Goal: Information Seeking & Learning: Check status

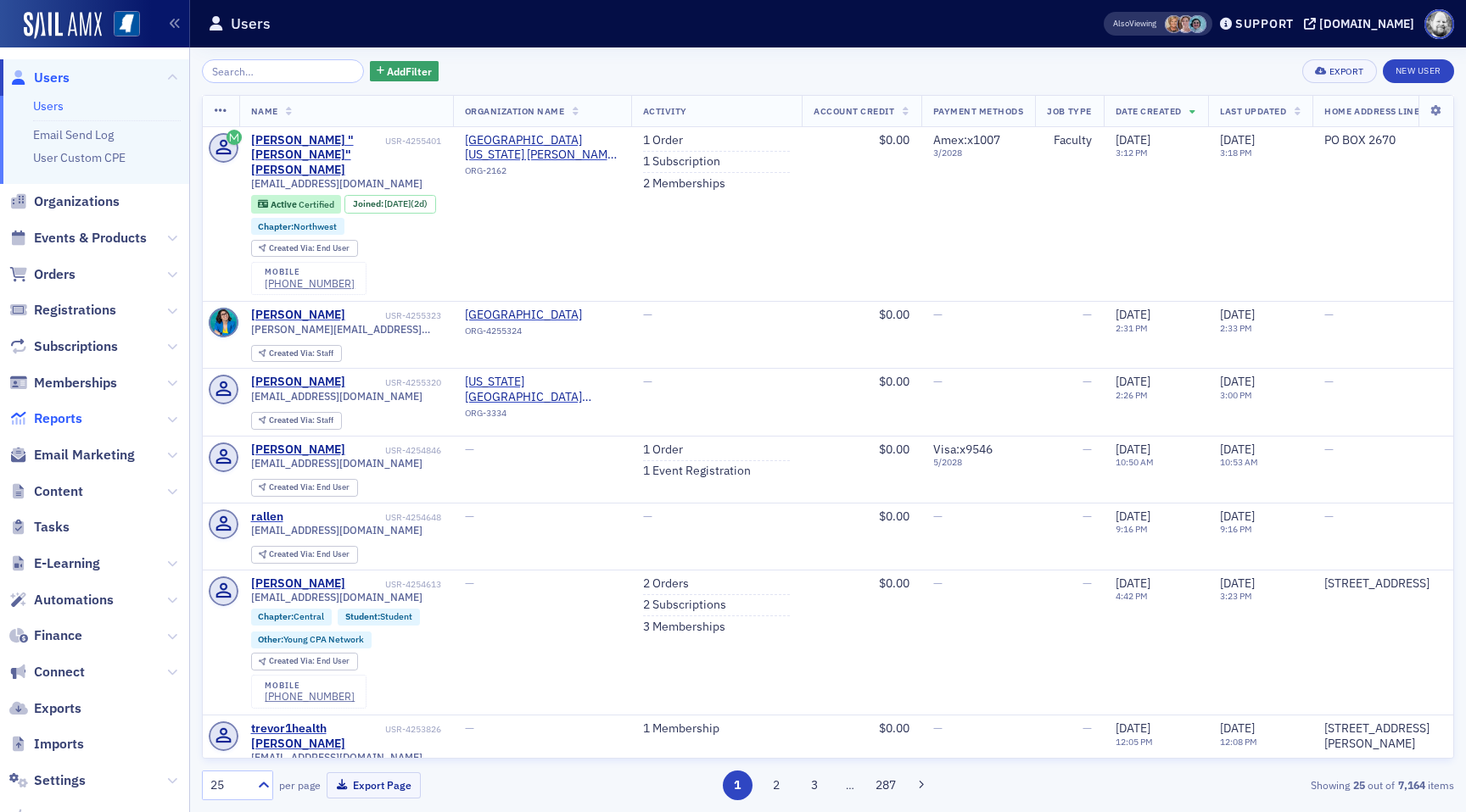
click at [79, 427] on span "Reports" at bounding box center [58, 418] width 48 height 19
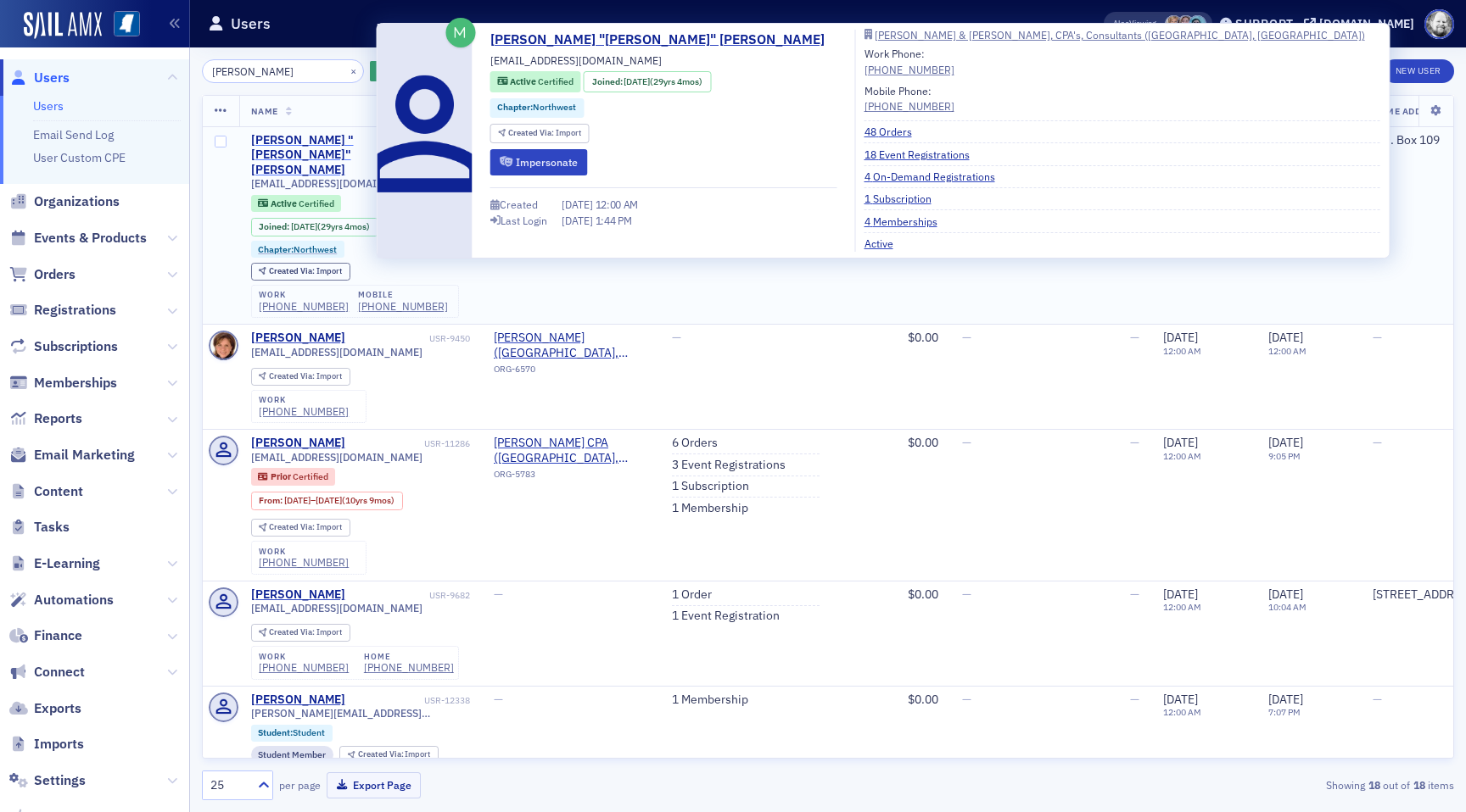
type input "[PERSON_NAME]"
click at [307, 134] on div "[PERSON_NAME] "[PERSON_NAME]" [PERSON_NAME]" at bounding box center [338, 156] width 174 height 45
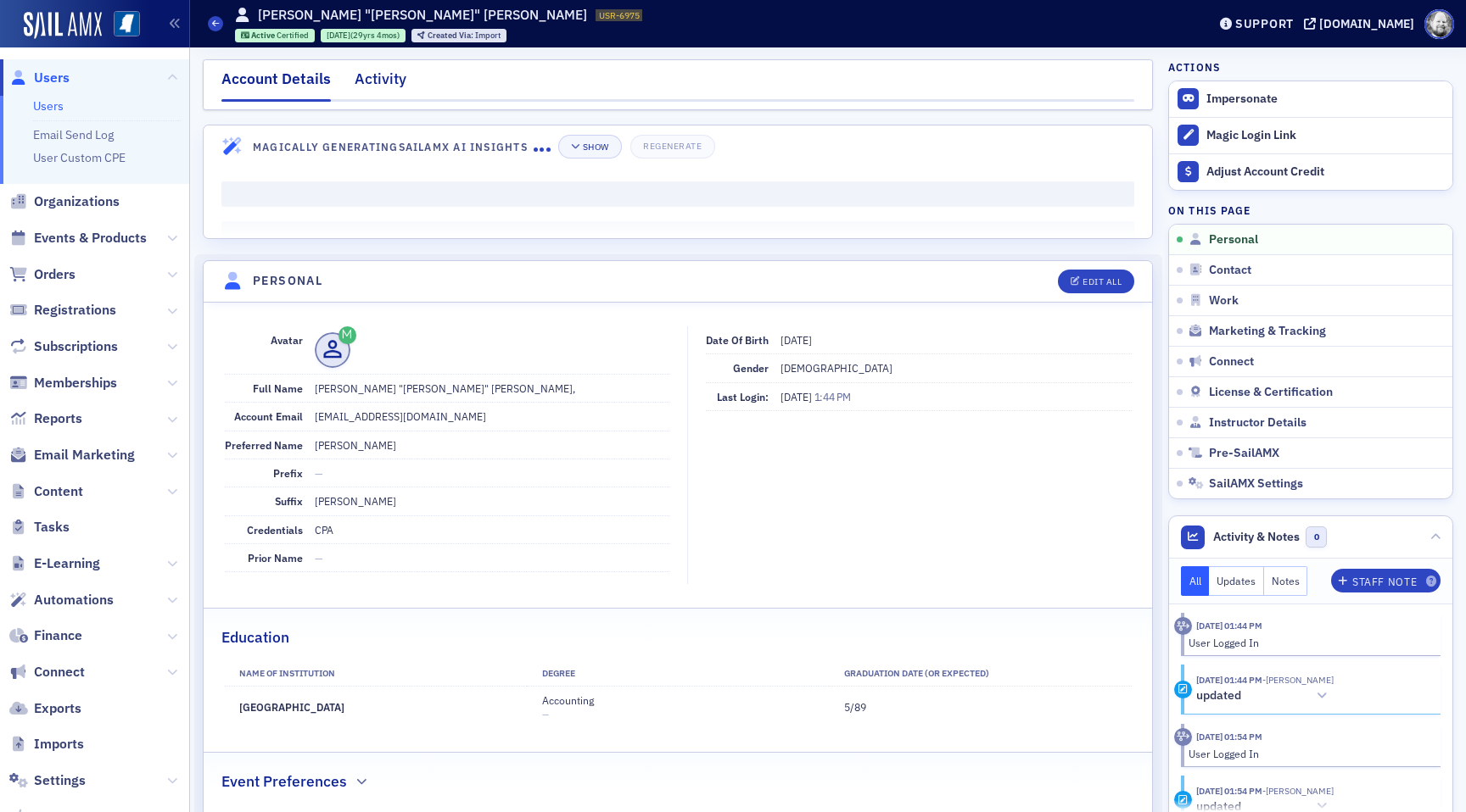
click at [391, 82] on div "Activity" at bounding box center [380, 83] width 52 height 31
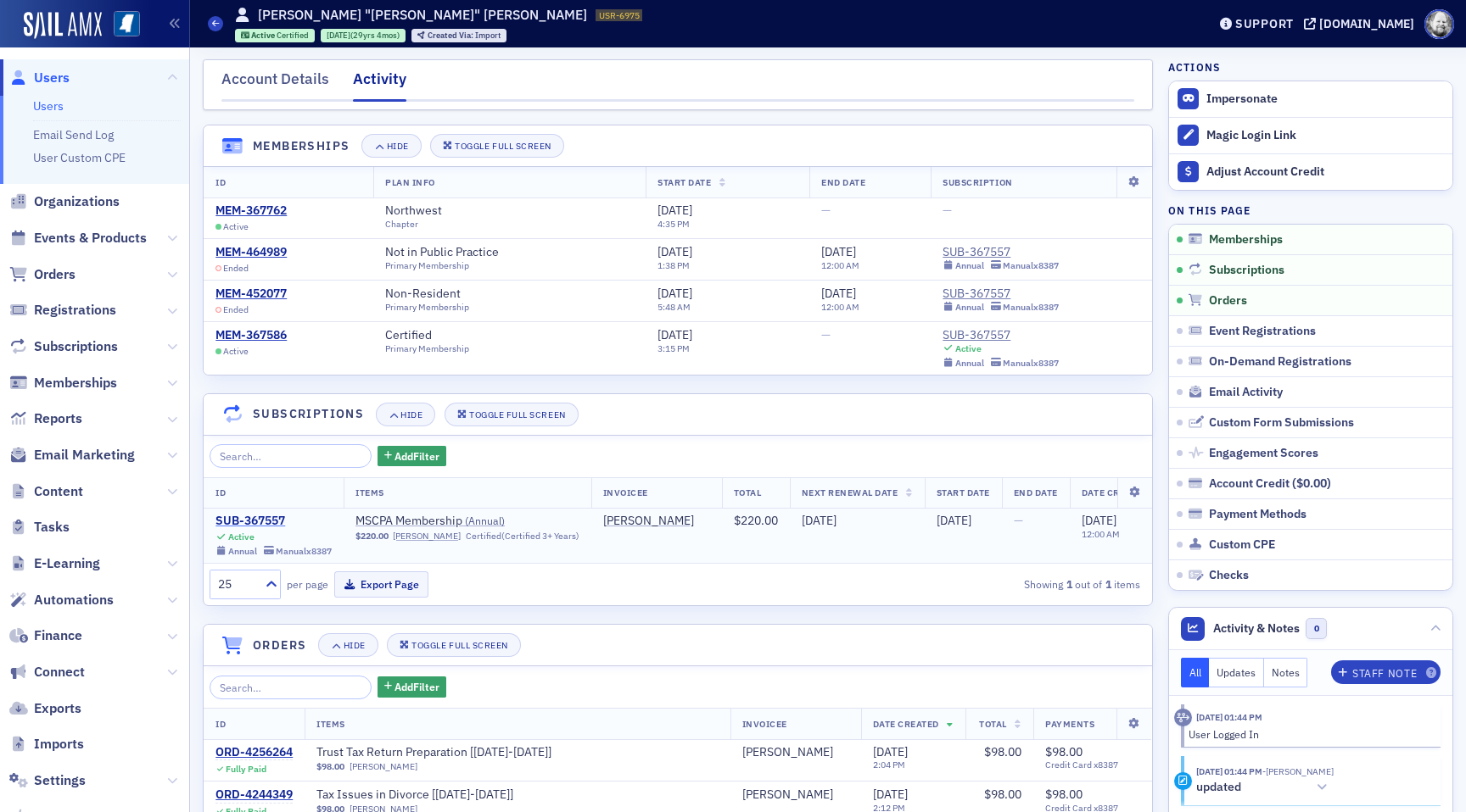
click at [263, 515] on div "SUB-367557" at bounding box center [273, 522] width 117 height 16
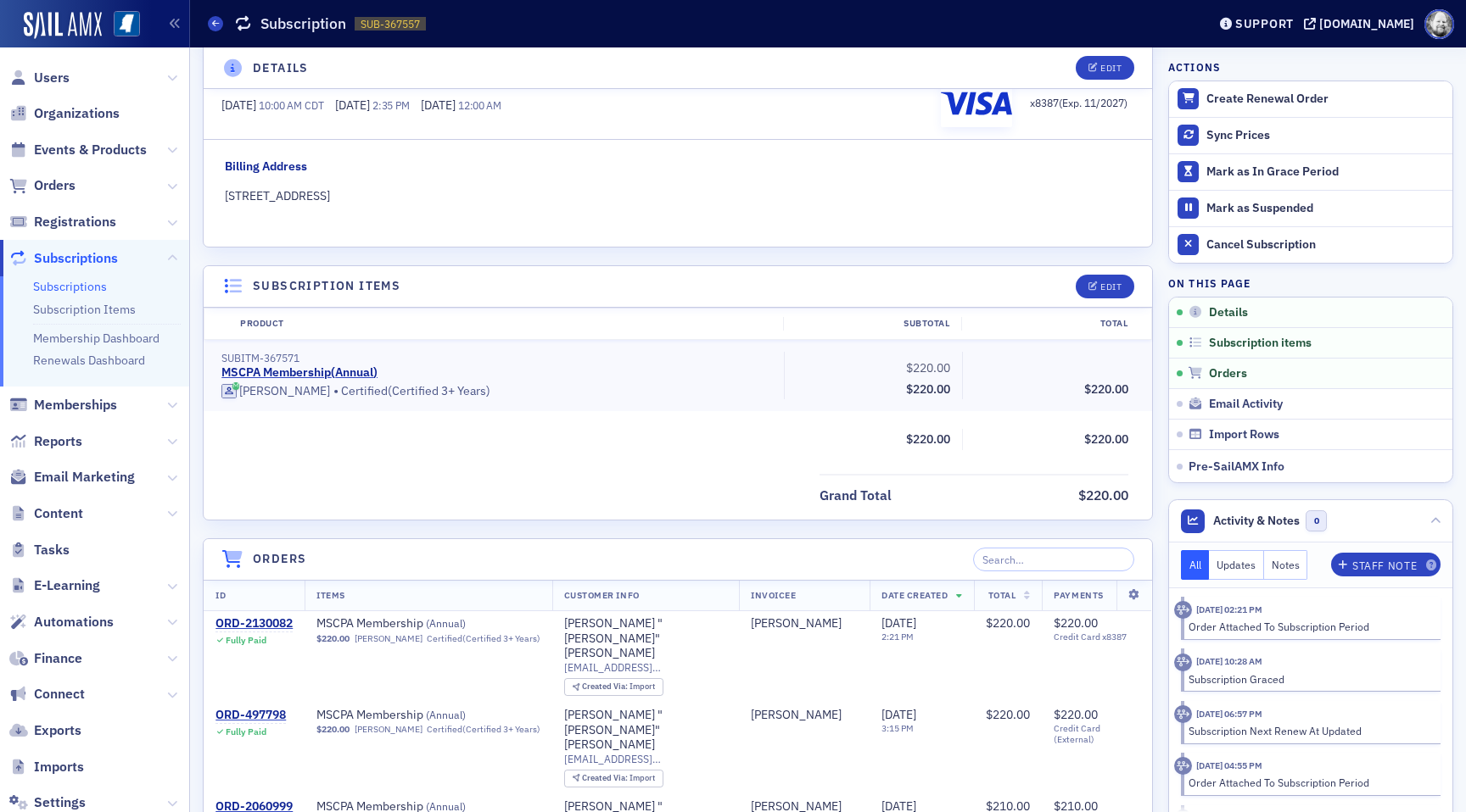
scroll to position [363, 0]
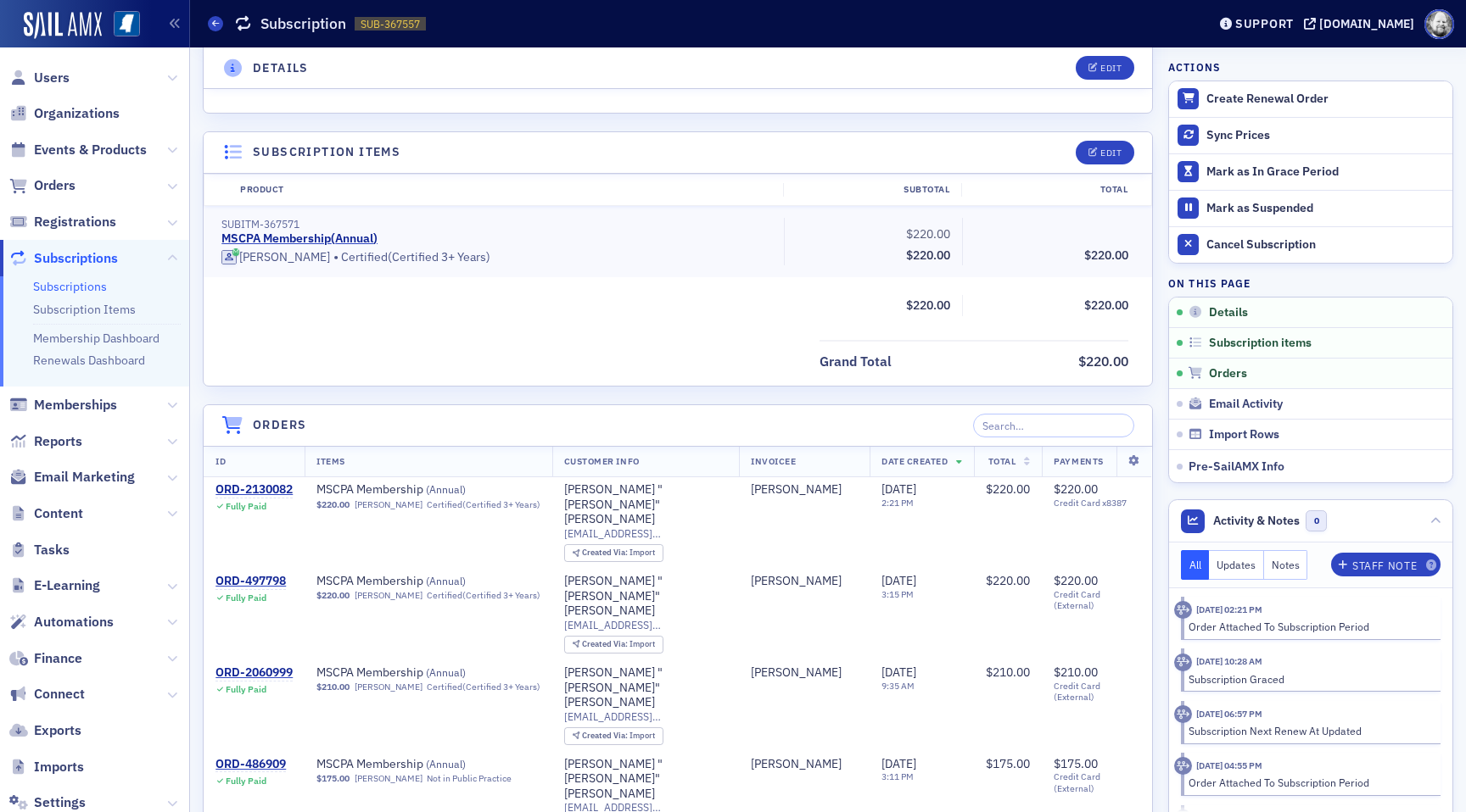
click at [488, 363] on div "Grand Total $220.00" at bounding box center [678, 357] width 949 height 34
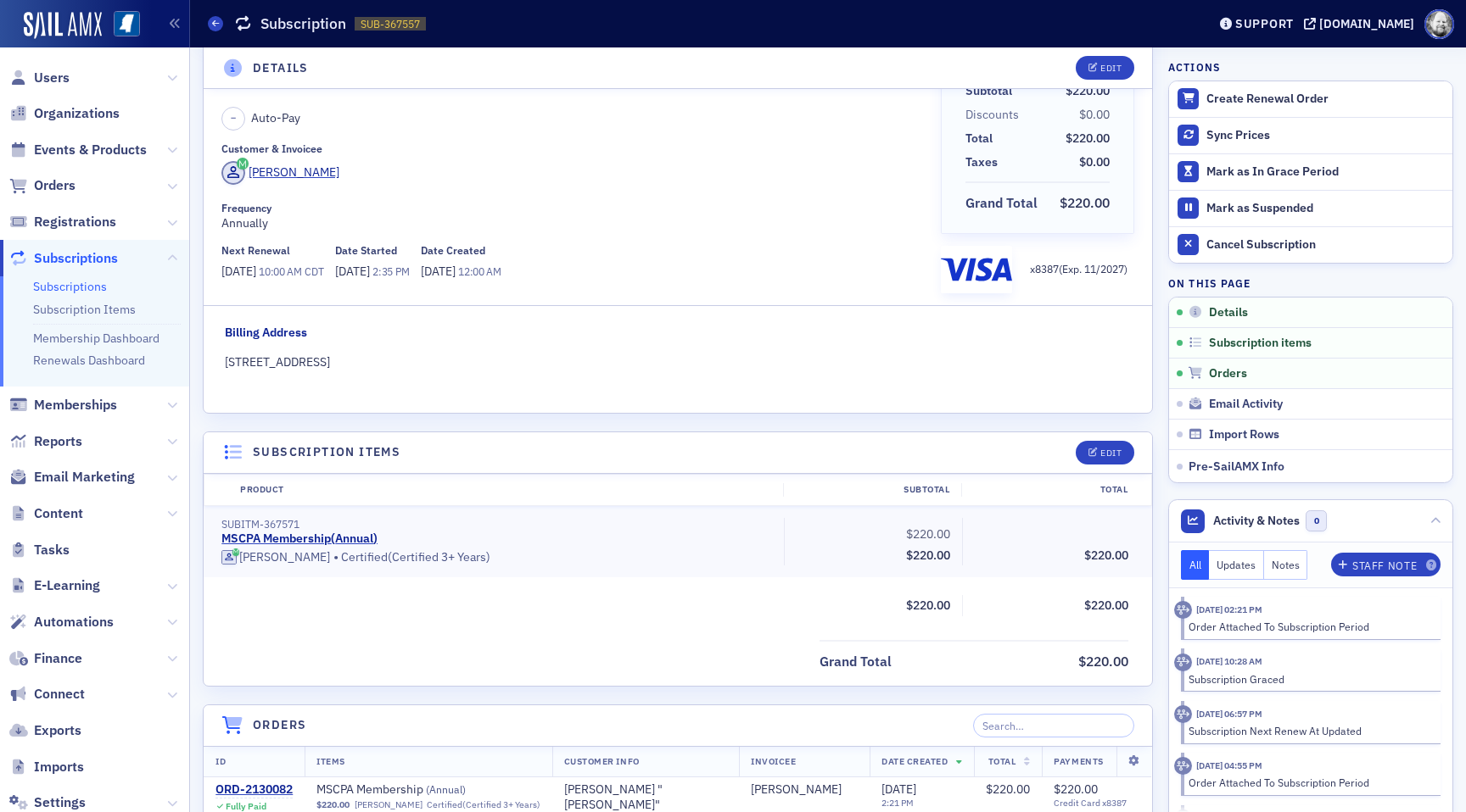
scroll to position [0, 0]
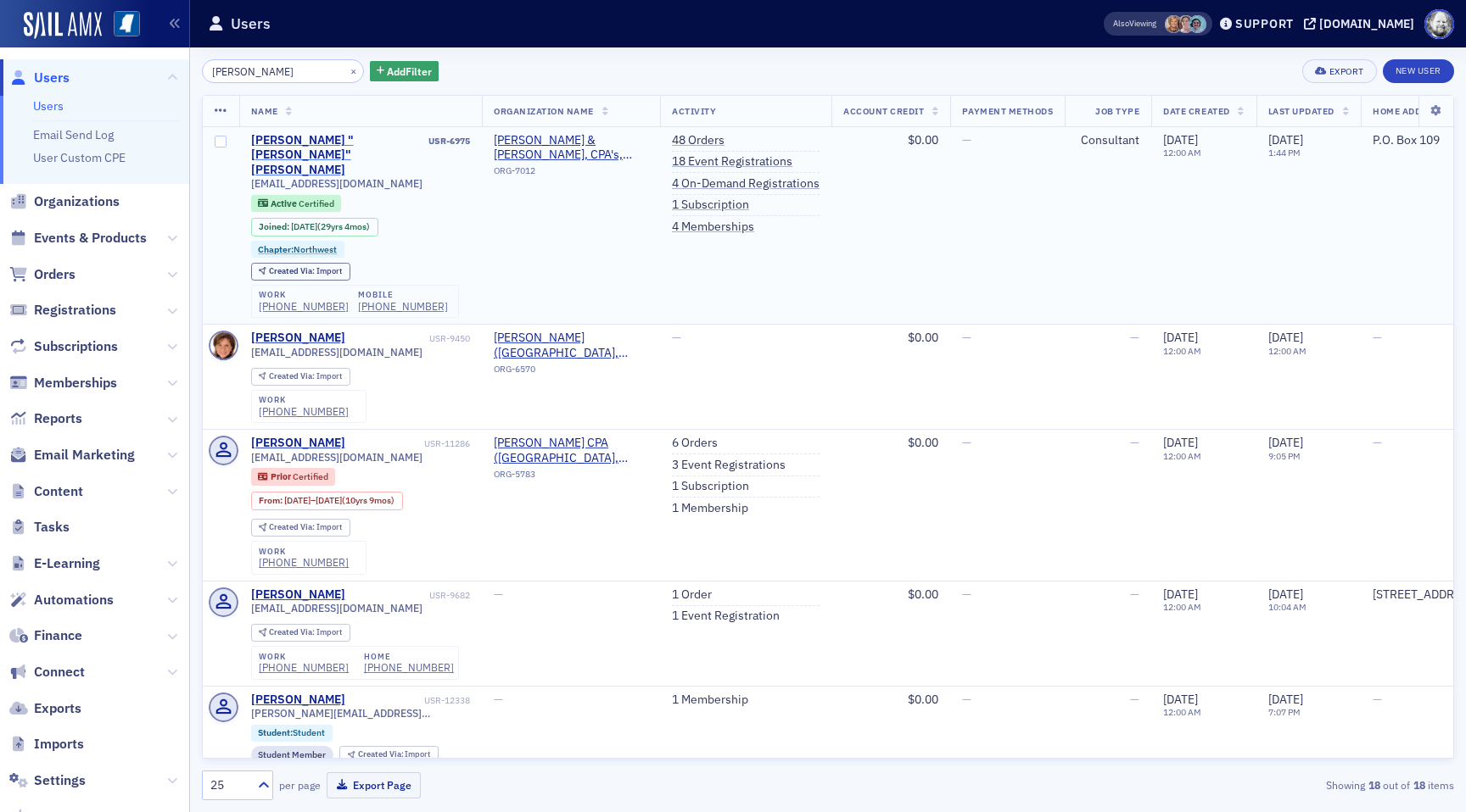
click at [353, 142] on div "Paul "Herbert" Stanley" at bounding box center [338, 156] width 174 height 45
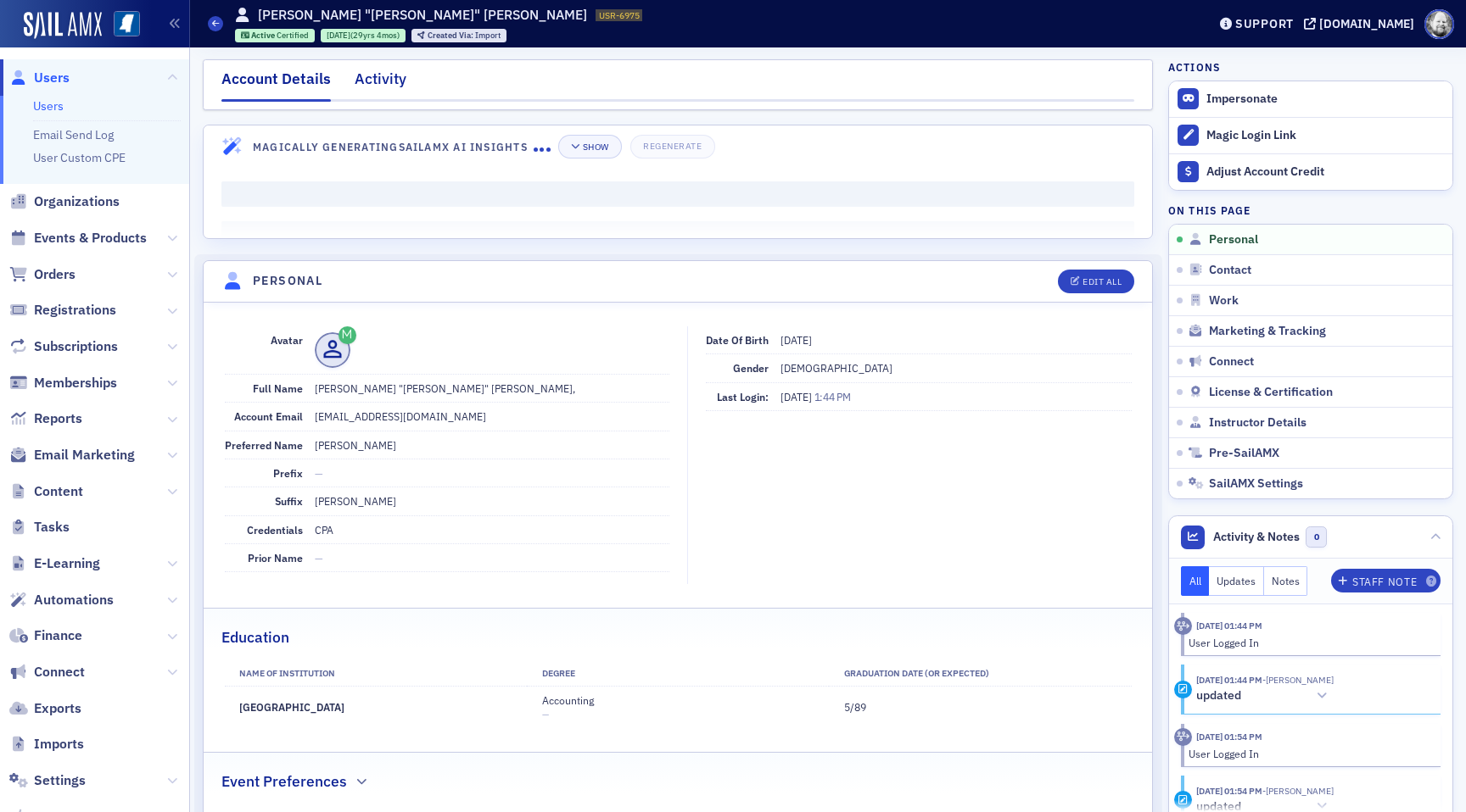
click at [395, 87] on div "Activity" at bounding box center [380, 83] width 52 height 31
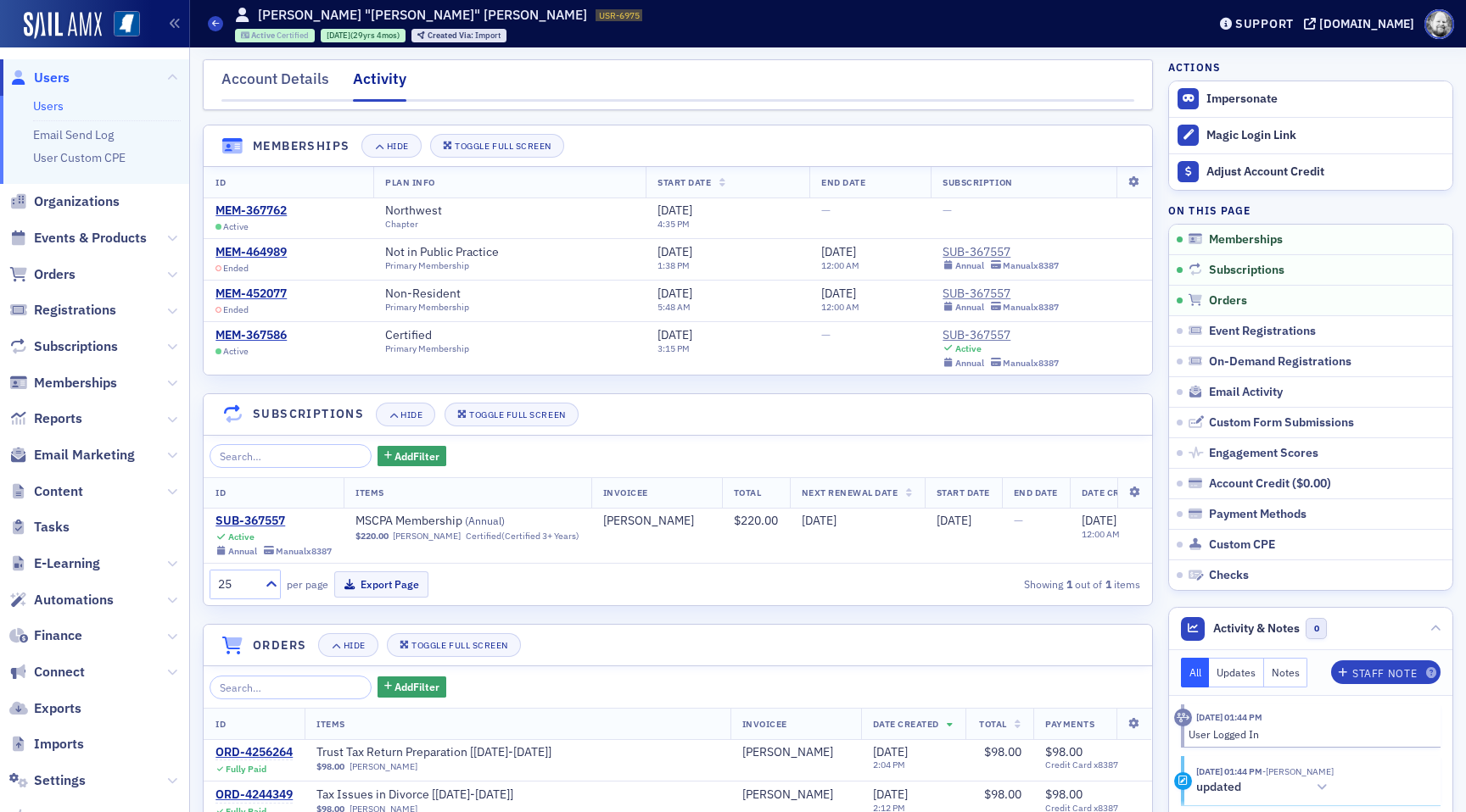
click at [285, 32] on span "Certified" at bounding box center [292, 34] width 32 height 11
click at [1247, 99] on button "Impersonate" at bounding box center [1242, 100] width 72 height 16
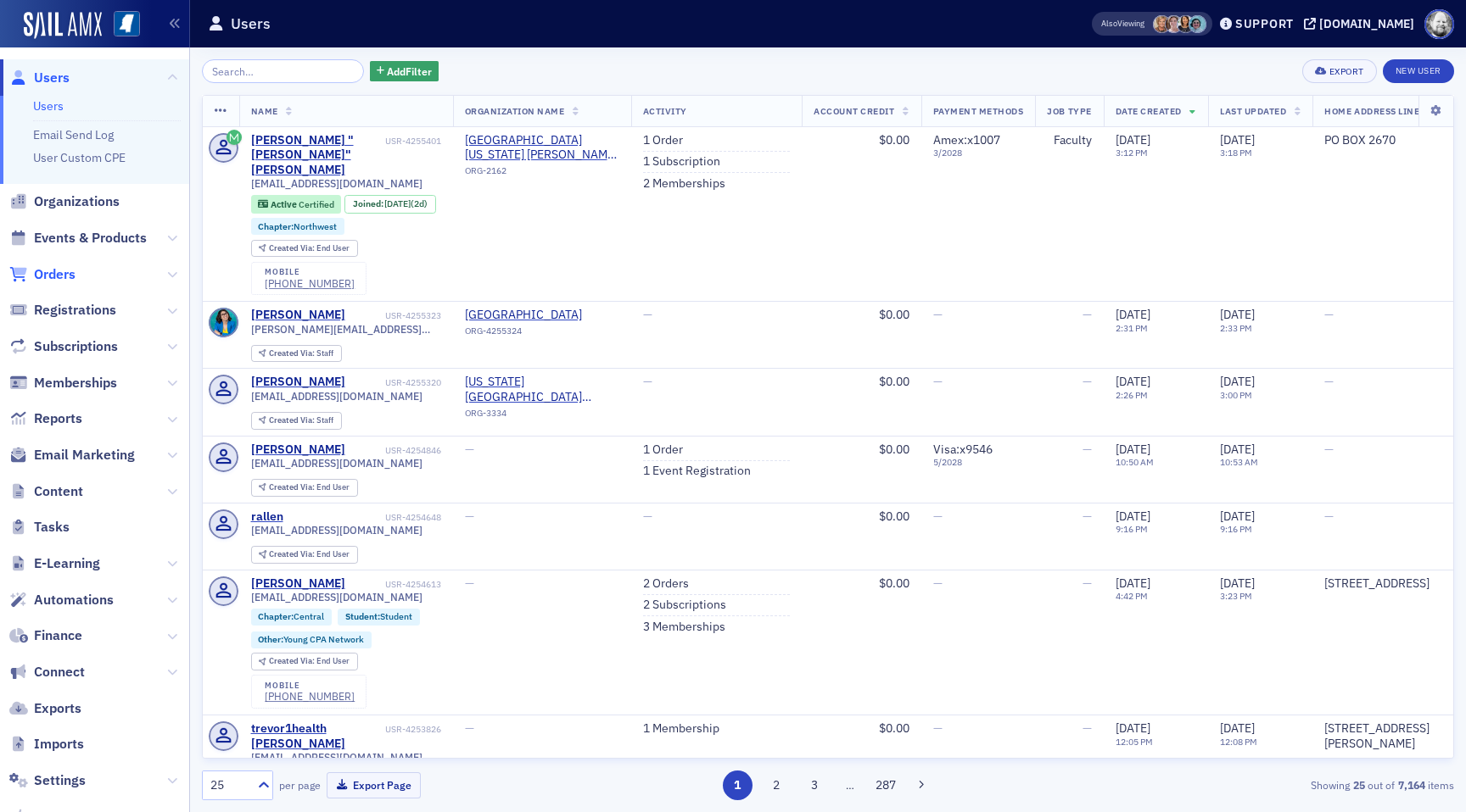
click at [73, 279] on span "Orders" at bounding box center [55, 274] width 41 height 19
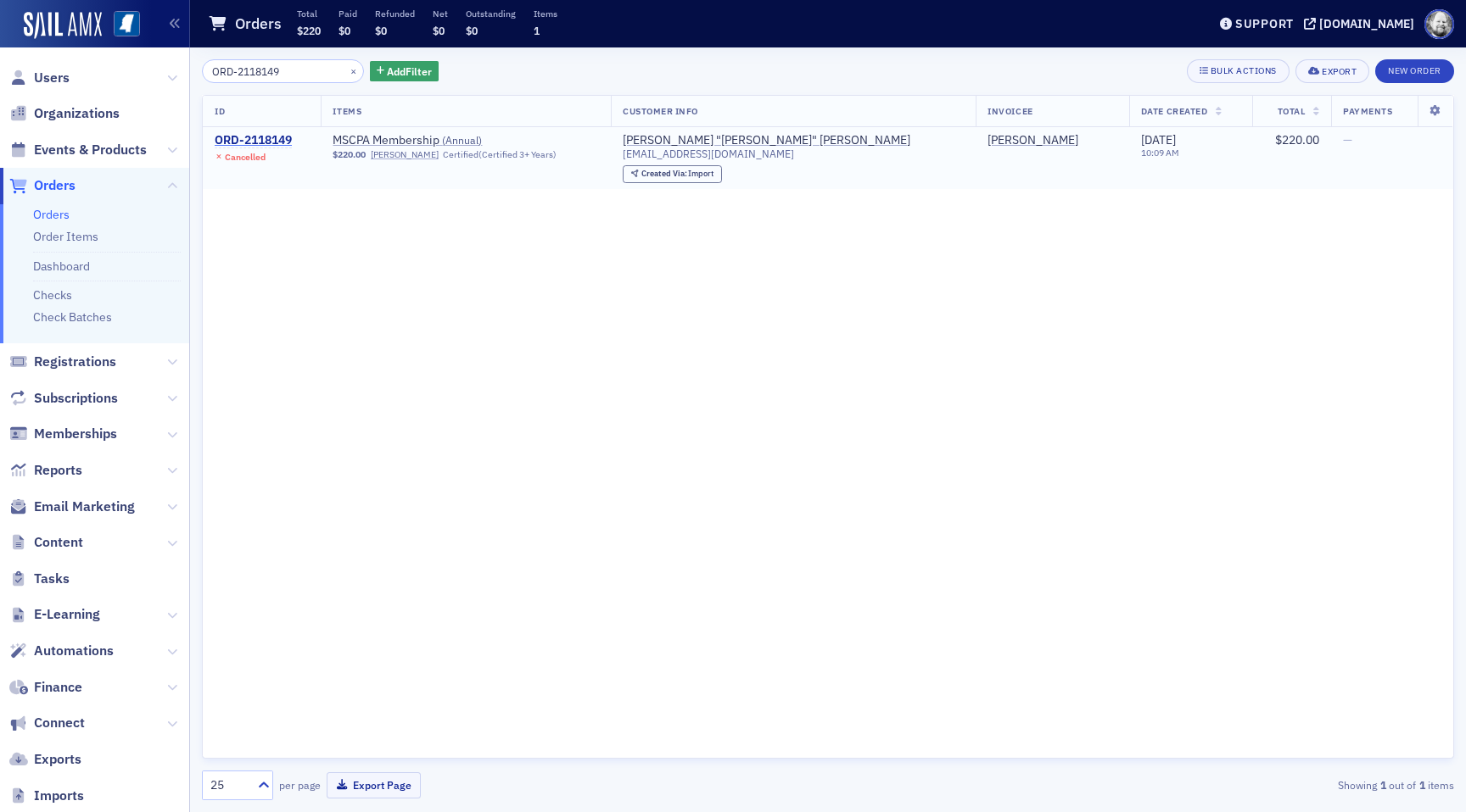
type input "ORD-2118149"
click at [257, 141] on div "ORD-2118149" at bounding box center [253, 141] width 77 height 16
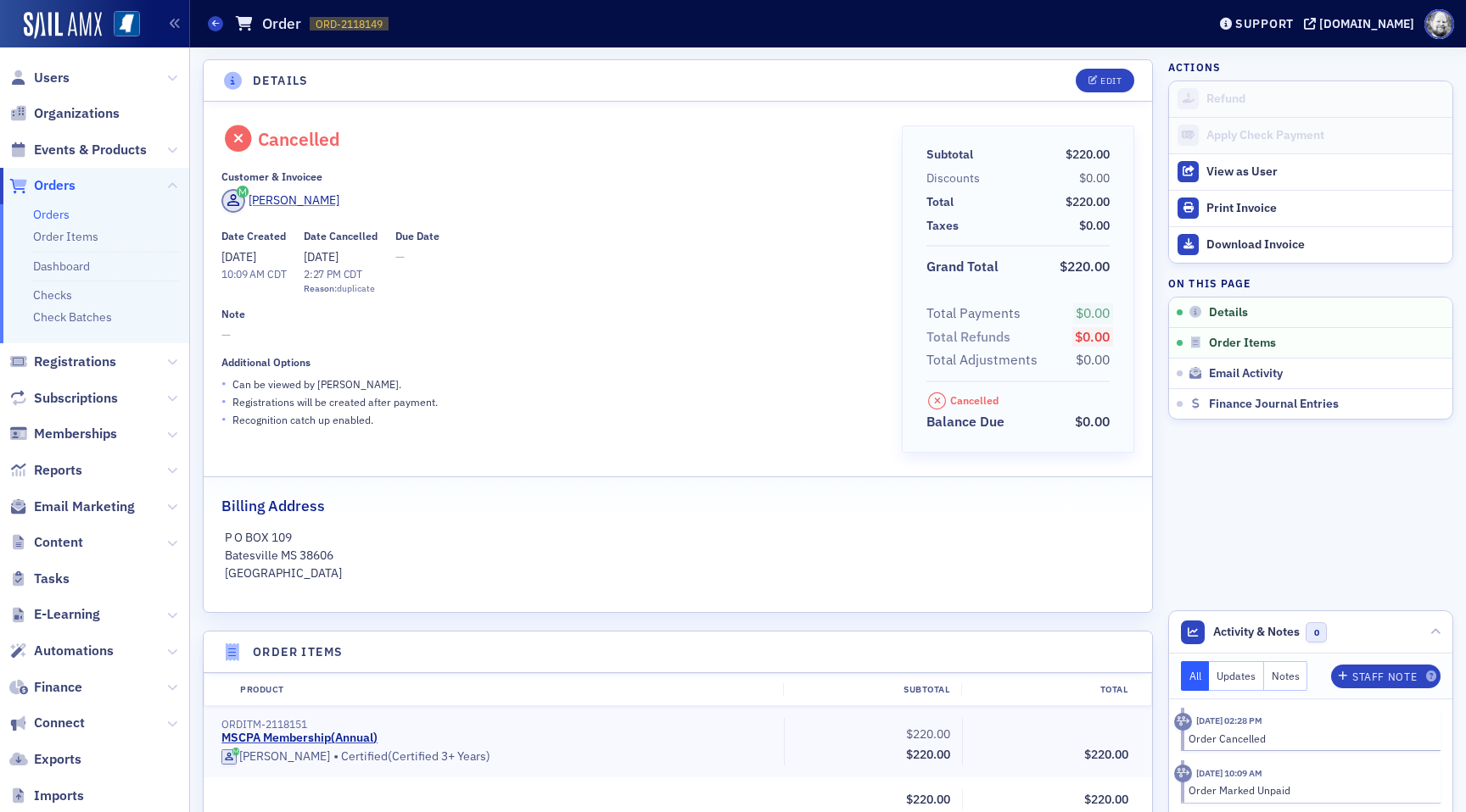
click at [301, 209] on div "[PERSON_NAME]" at bounding box center [294, 201] width 91 height 18
click at [276, 206] on div "Herbert Stanley" at bounding box center [294, 201] width 91 height 18
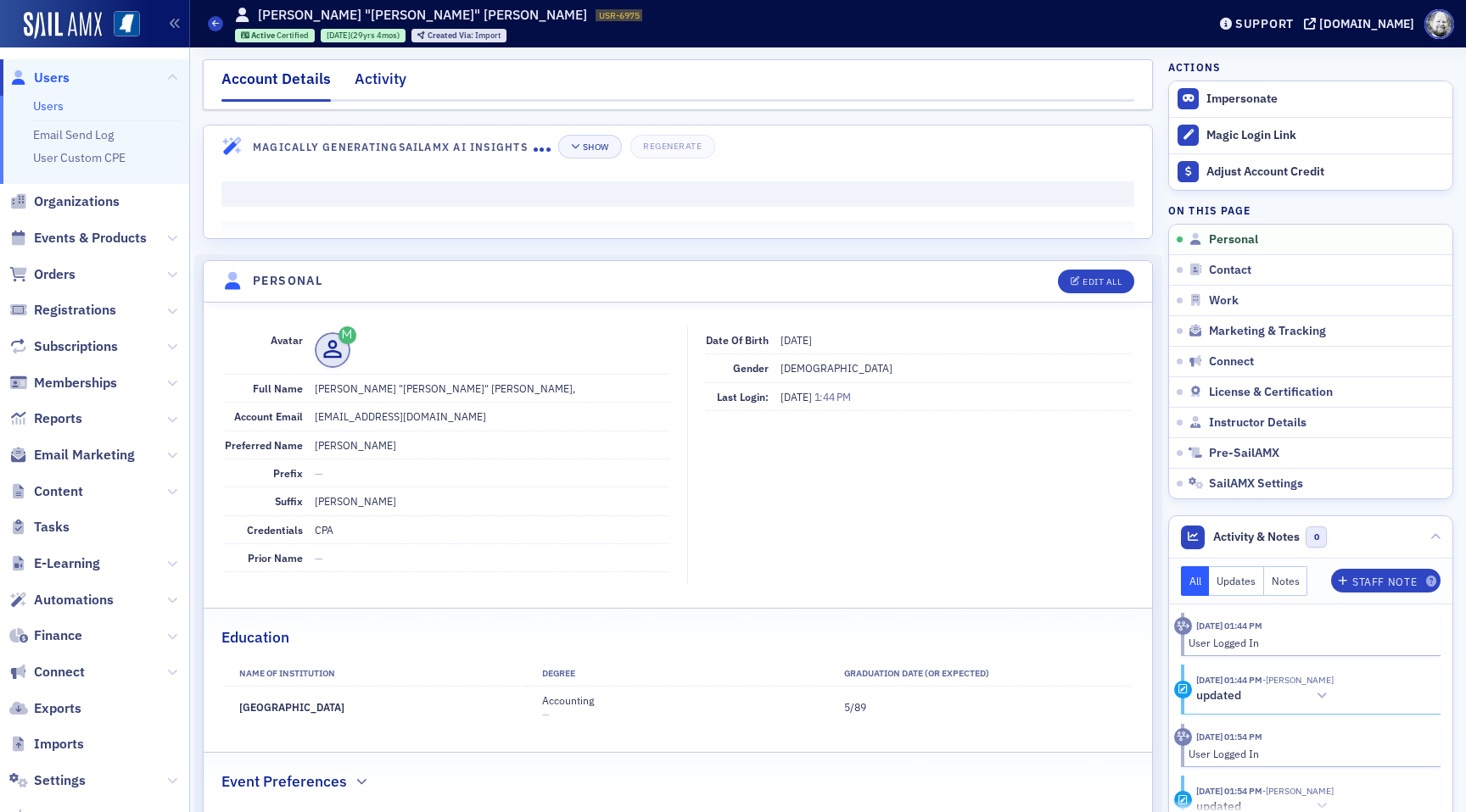
click at [376, 81] on div "Activity" at bounding box center [380, 83] width 52 height 31
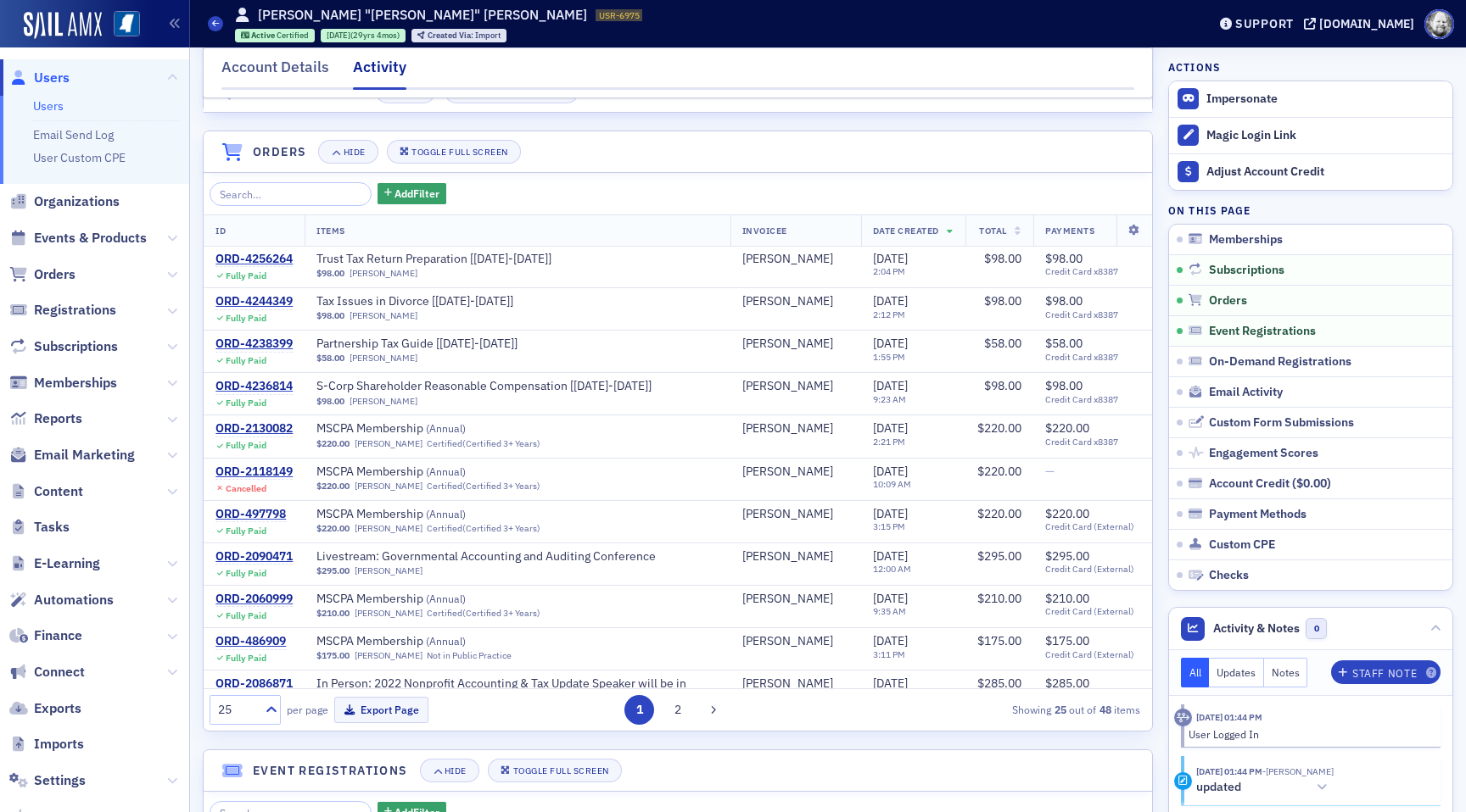
scroll to position [495, 0]
click at [281, 430] on div "ORD-2130082" at bounding box center [254, 428] width 77 height 16
click at [282, 468] on div "ORD-2118149" at bounding box center [254, 472] width 77 height 16
click at [281, 471] on div "ORD-2118149" at bounding box center [254, 472] width 77 height 16
click at [269, 433] on div "ORD-2130082" at bounding box center [254, 428] width 77 height 16
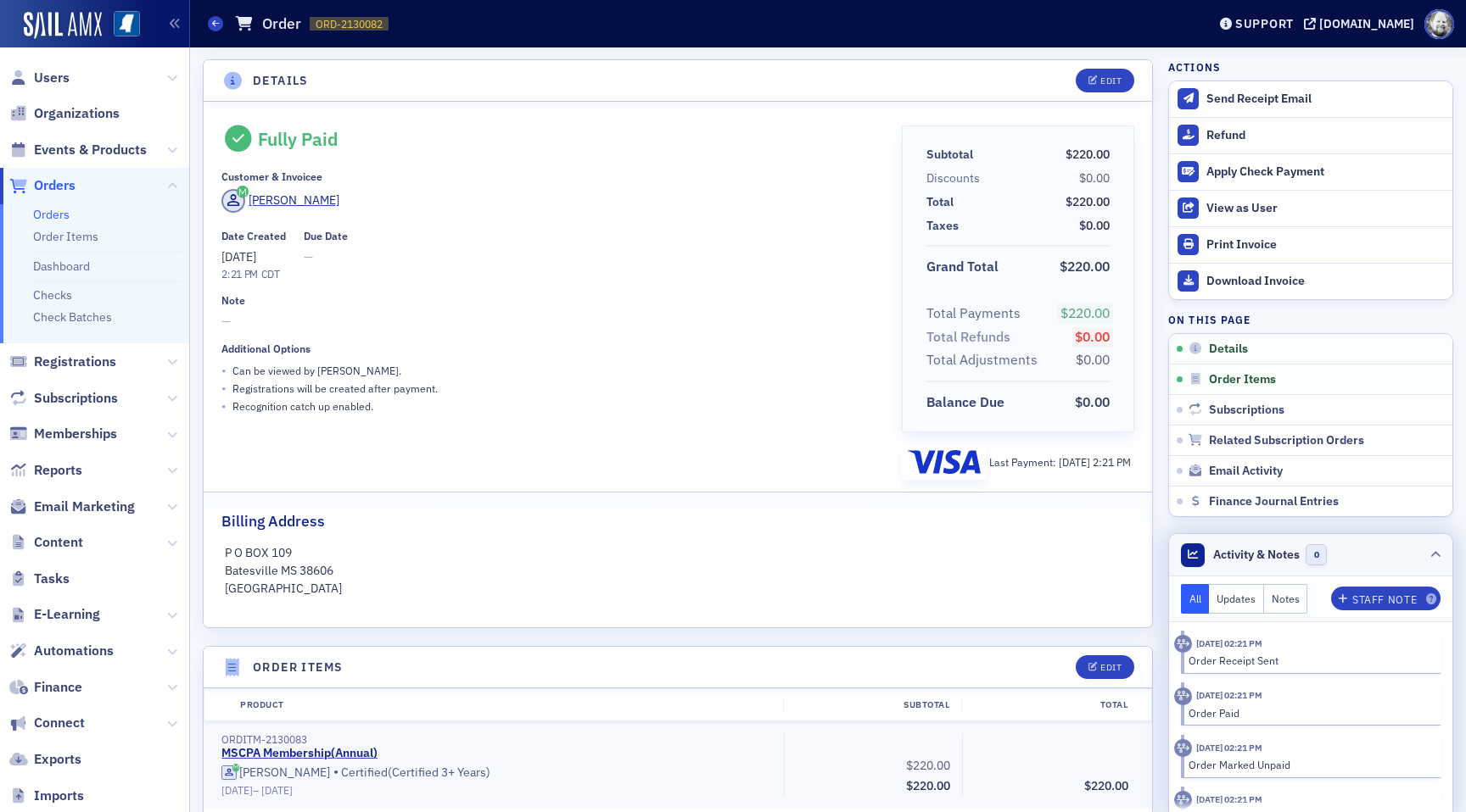
click at [1434, 556] on icon at bounding box center [1436, 555] width 10 height 10
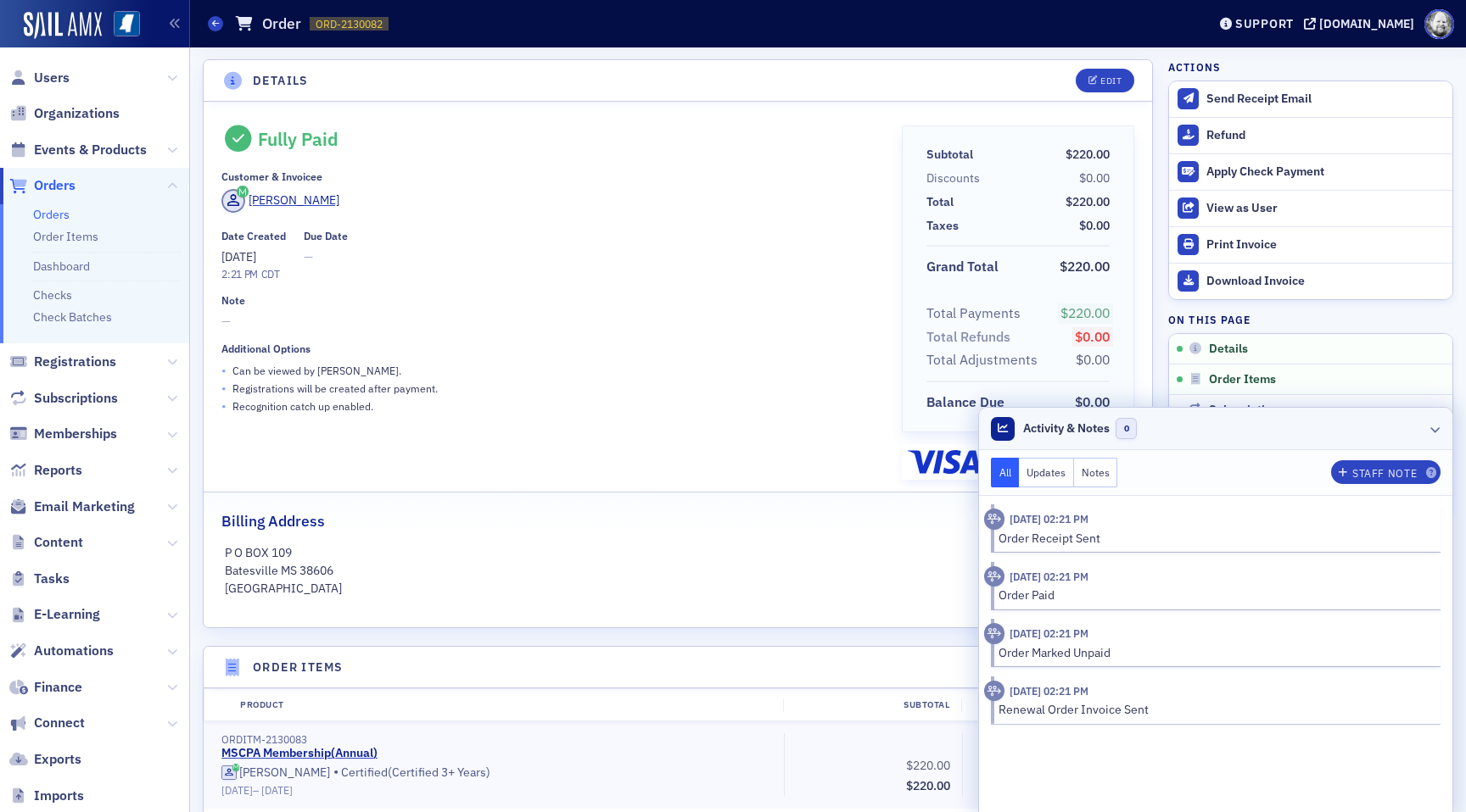
click at [1431, 429] on icon at bounding box center [1436, 429] width 10 height 10
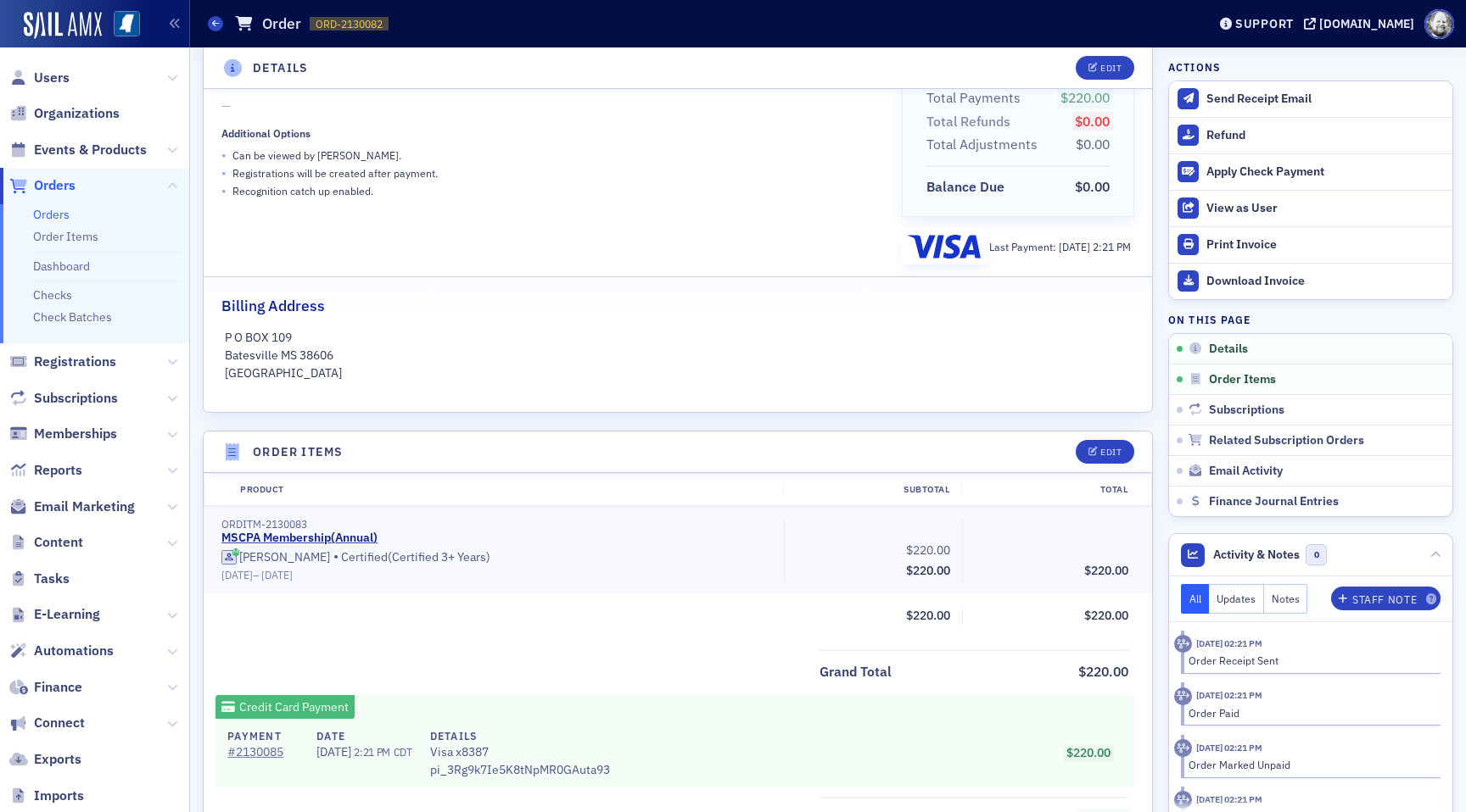
scroll to position [394, 0]
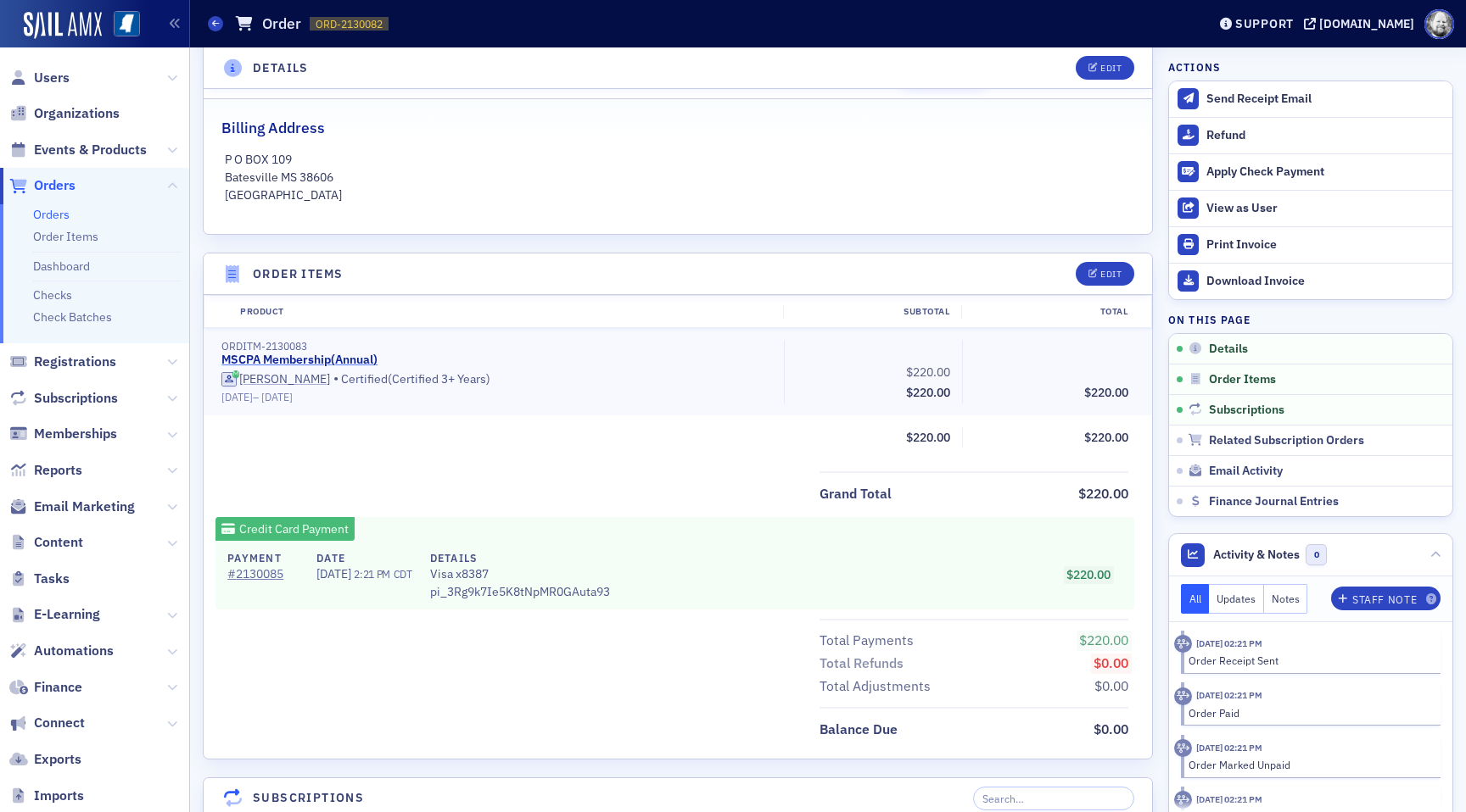
click at [328, 356] on link "MSCPA Membership ( Annual )" at bounding box center [299, 360] width 156 height 16
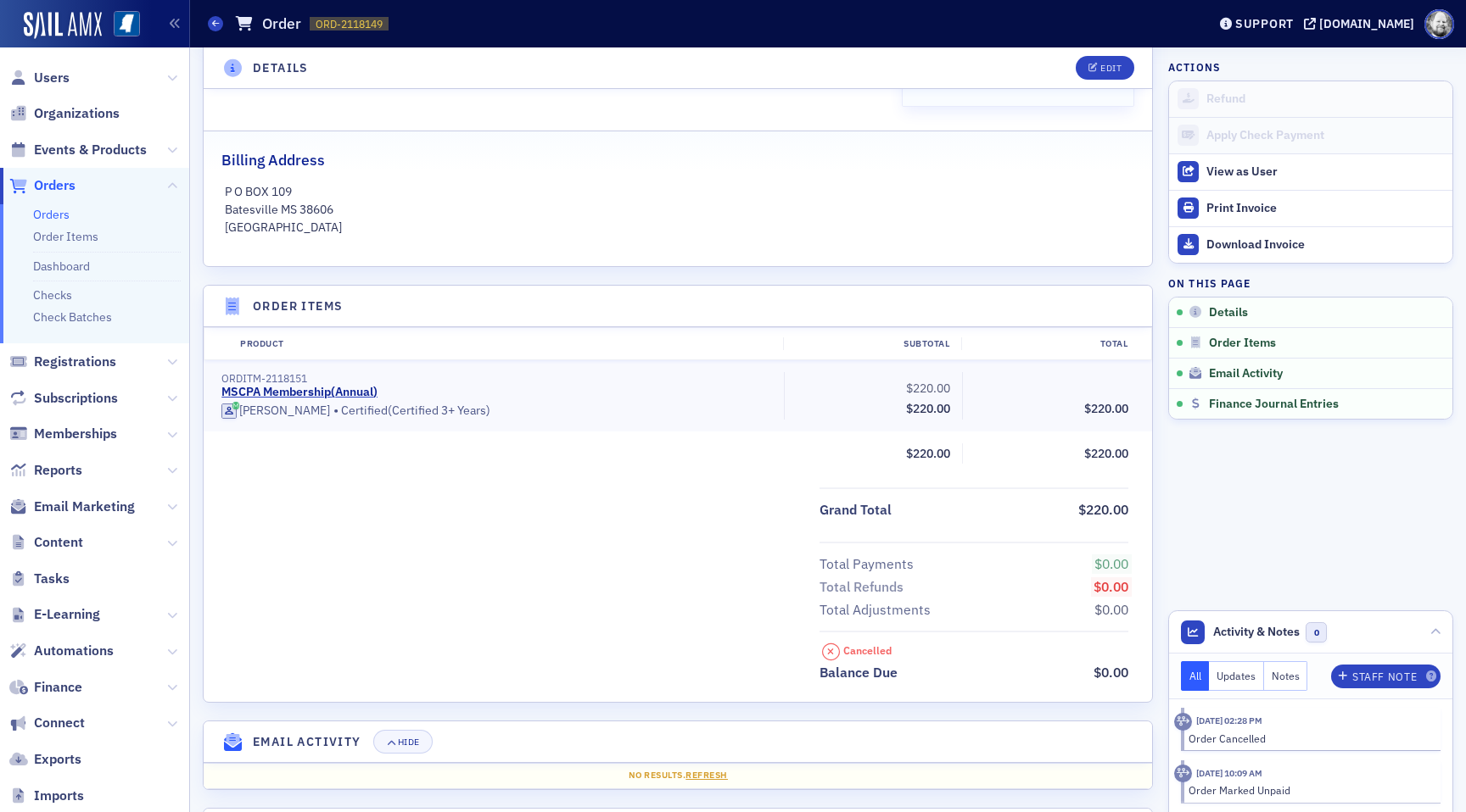
scroll to position [414, 0]
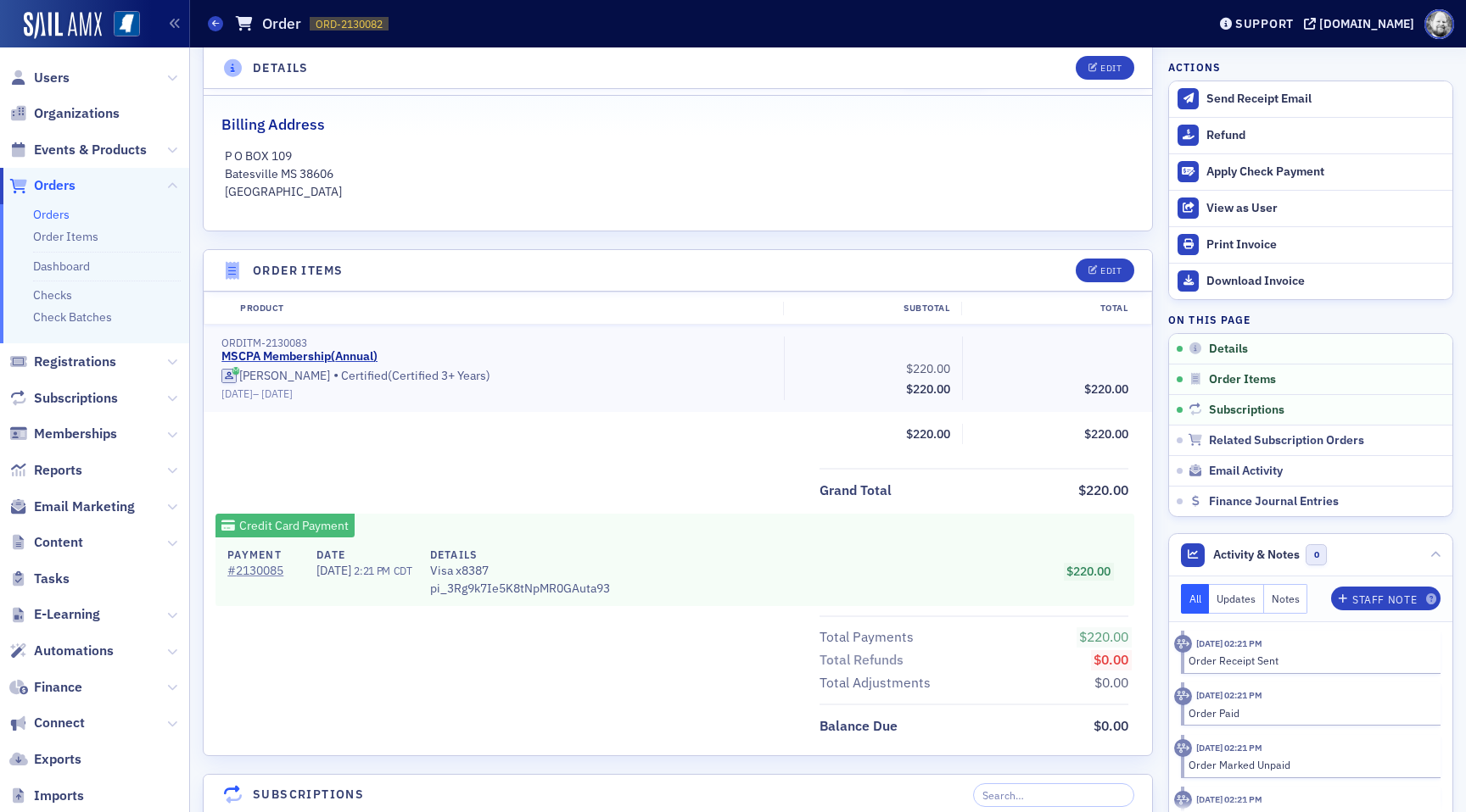
scroll to position [398, 0]
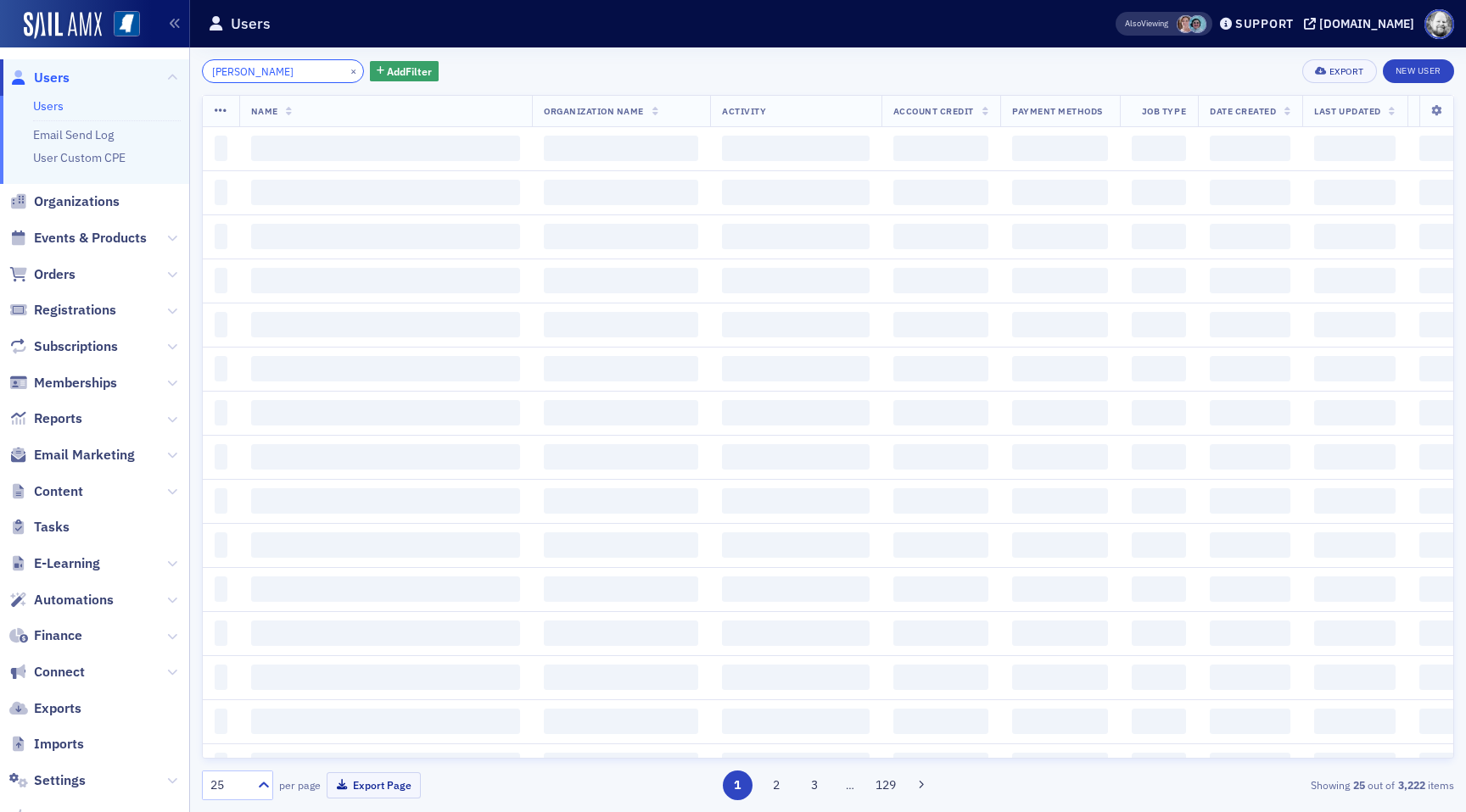
type input "kara melton"
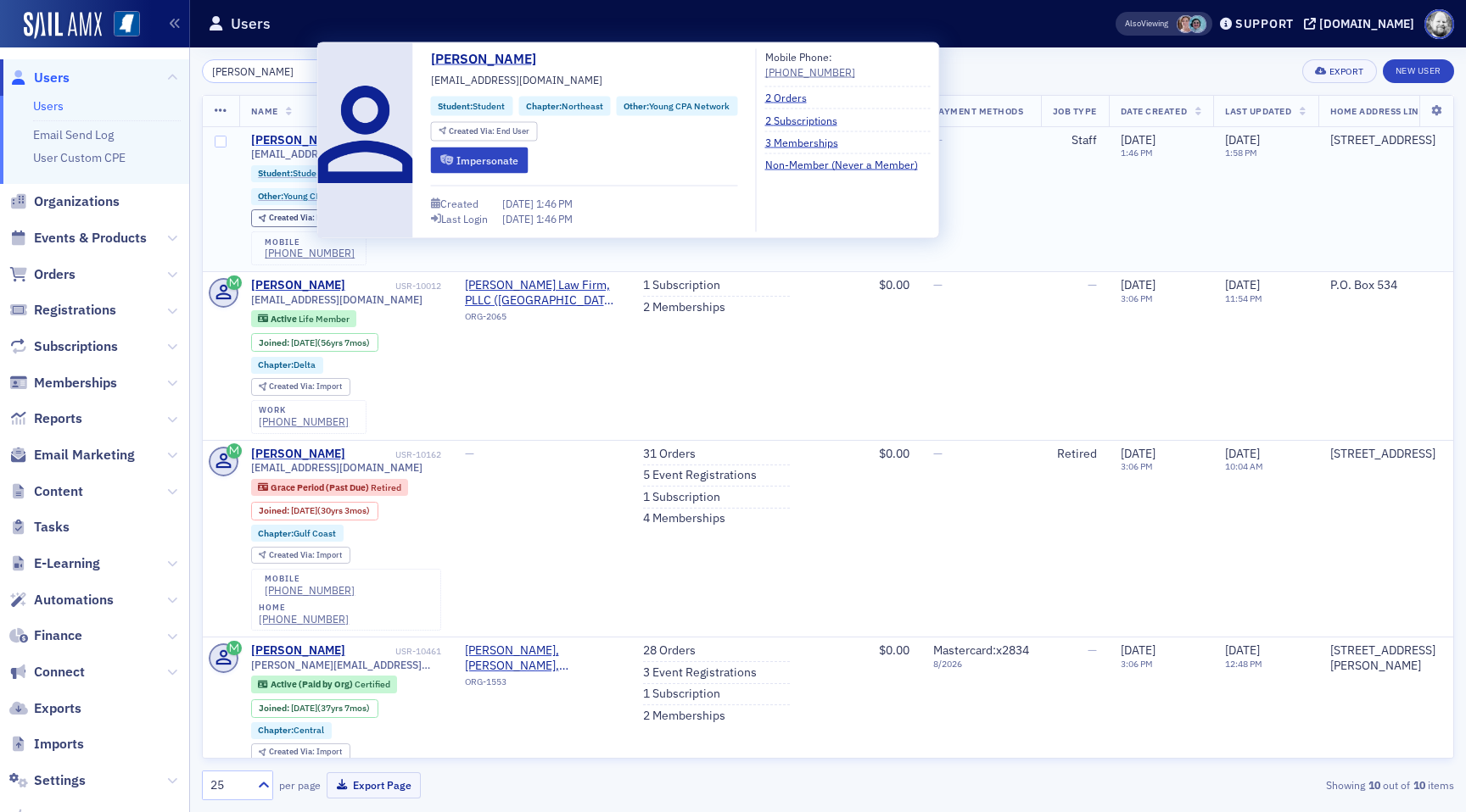
click at [298, 136] on div "[PERSON_NAME]" at bounding box center [298, 141] width 94 height 16
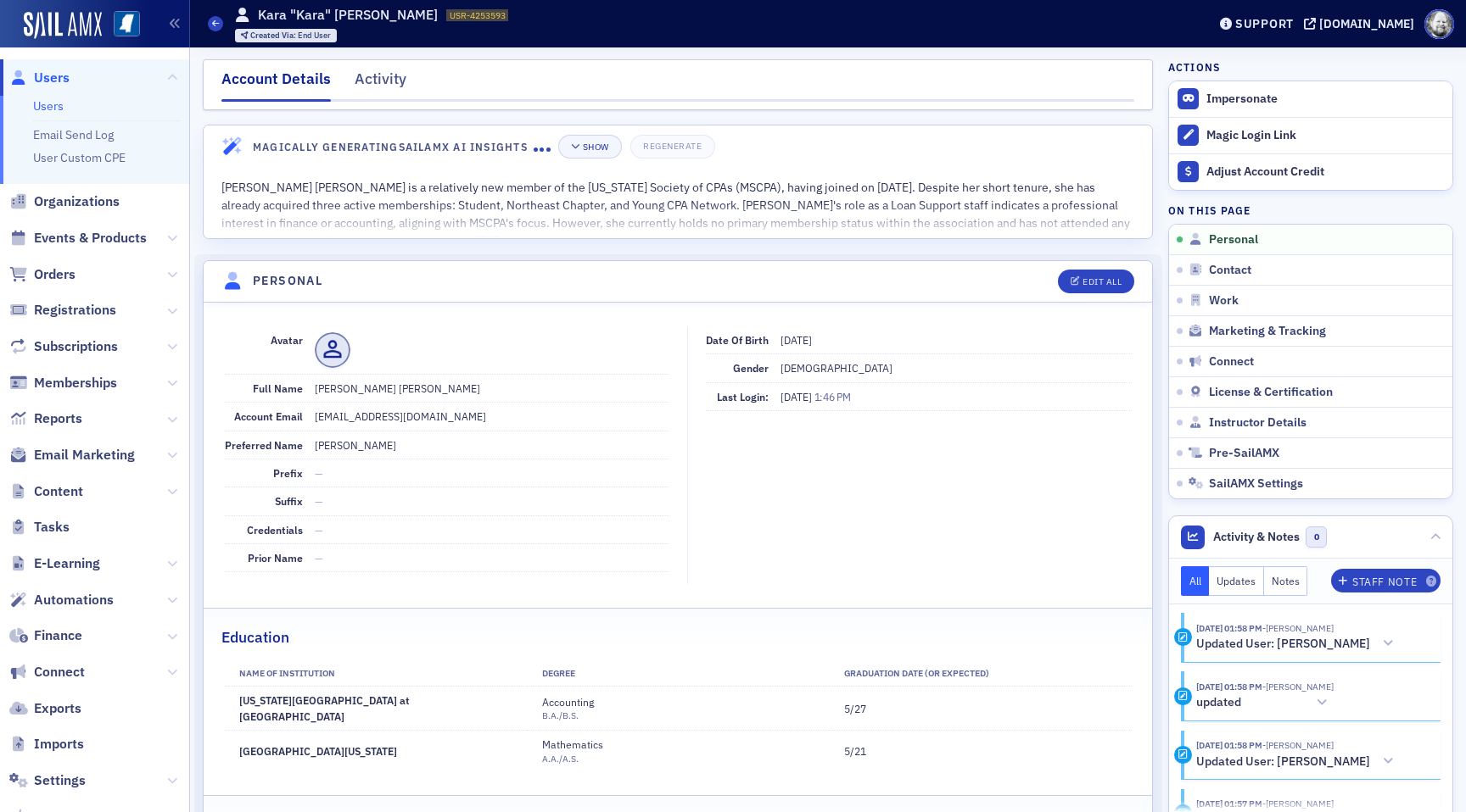
click at [405, 88] on nav "Account Details Activity" at bounding box center [678, 84] width 913 height 34
click at [387, 80] on div "Activity" at bounding box center [380, 83] width 52 height 31
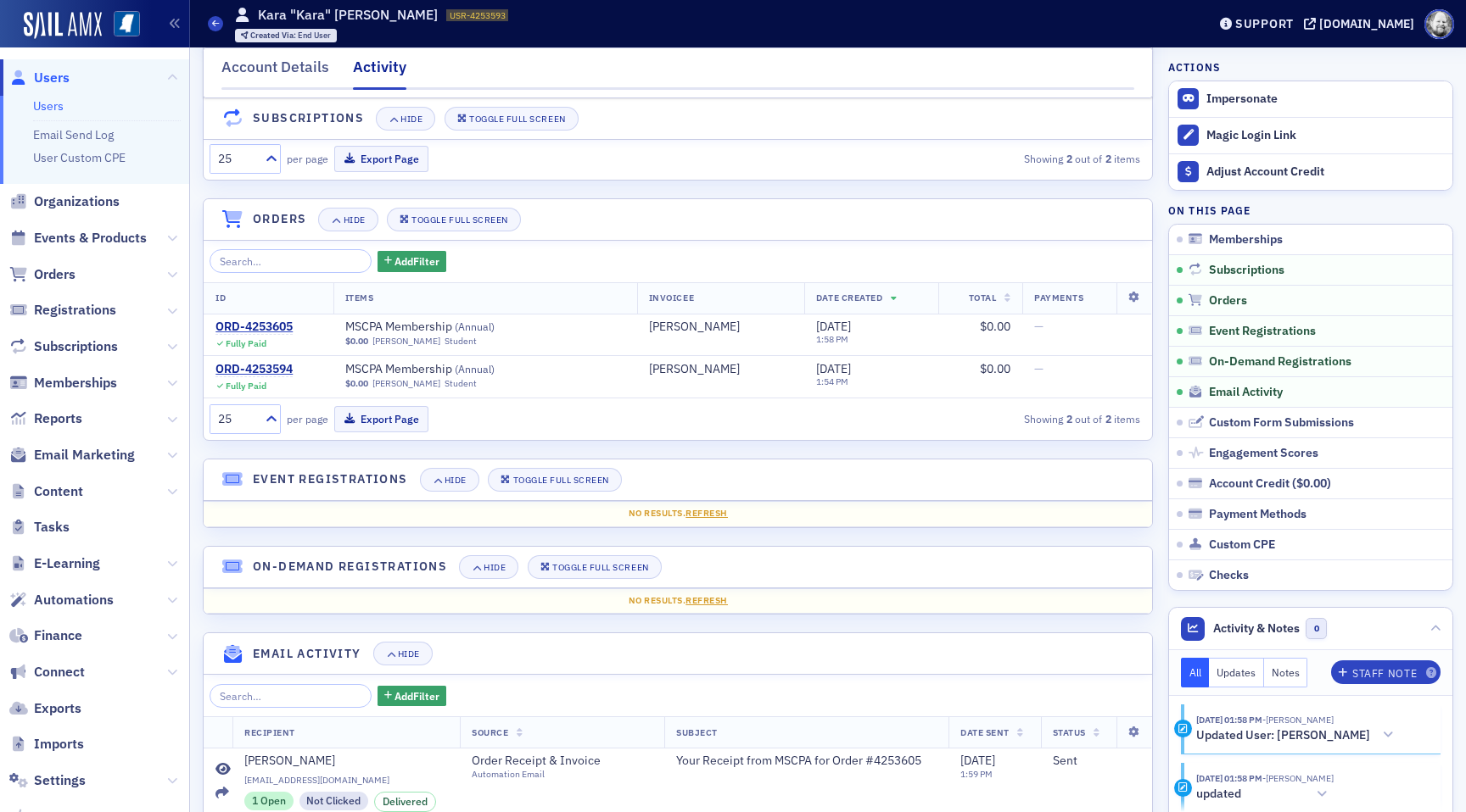
scroll to position [471, 0]
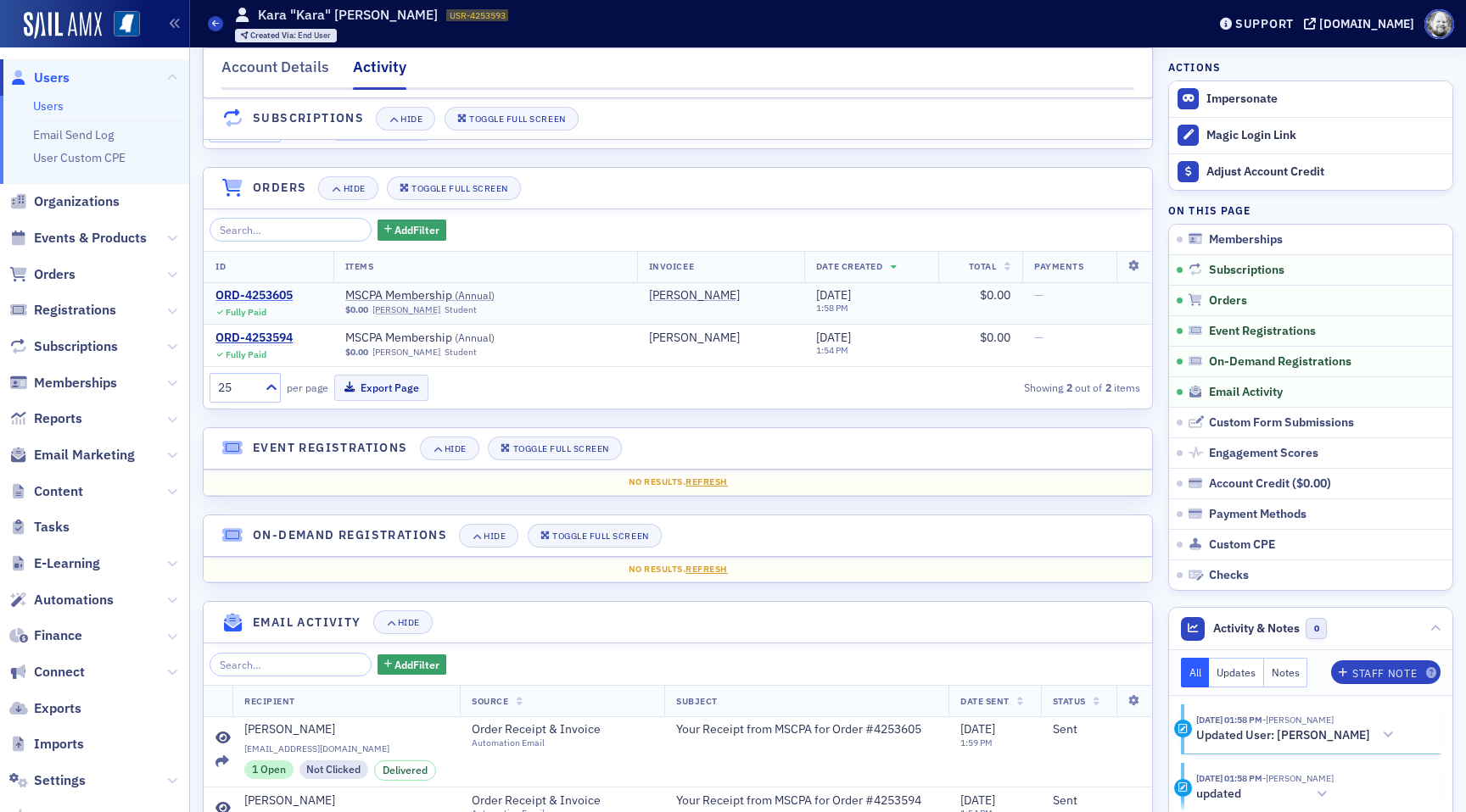
click at [280, 295] on div "ORD-4253605" at bounding box center [254, 296] width 77 height 16
click at [281, 344] on div "ORD-4253594" at bounding box center [254, 339] width 77 height 16
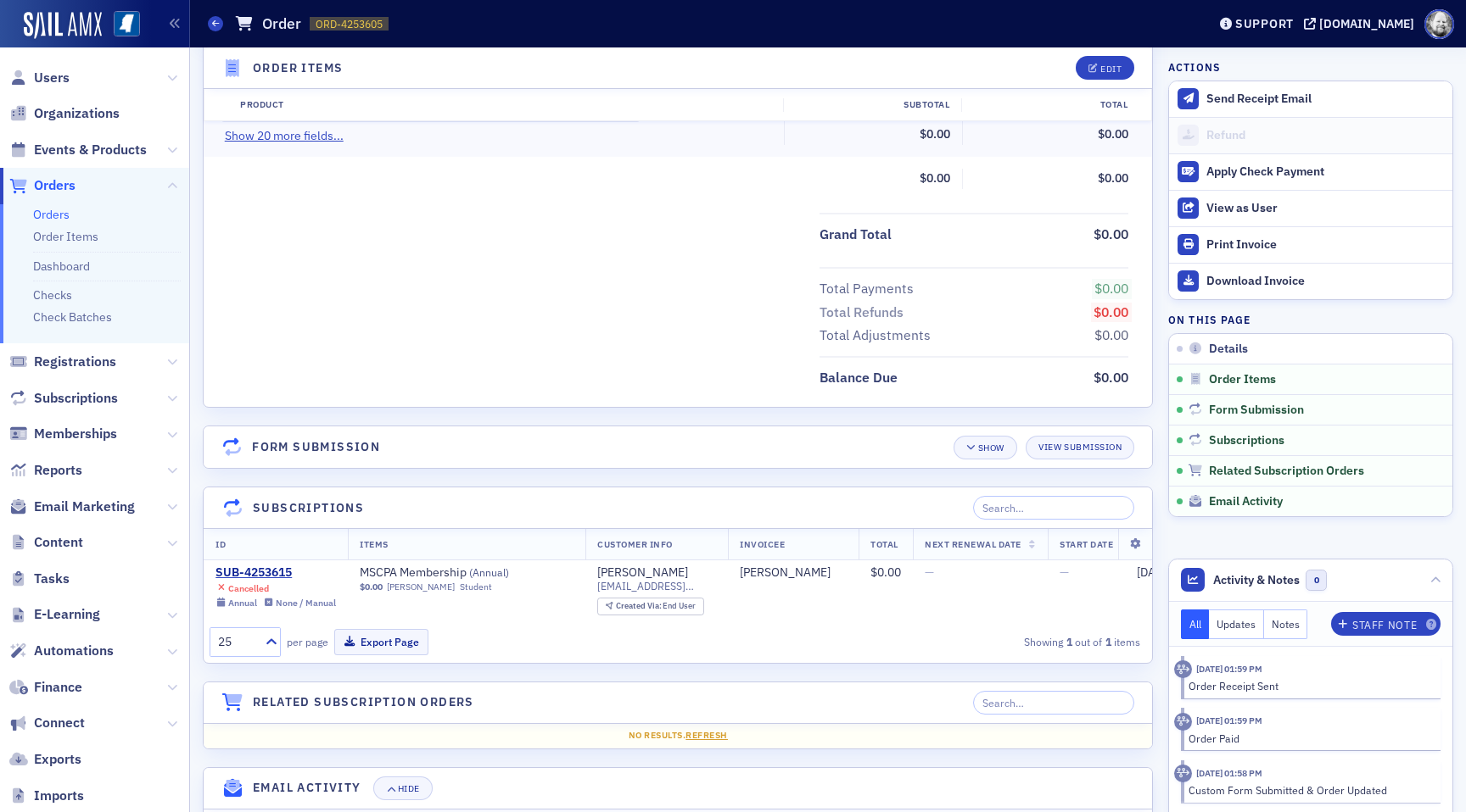
scroll to position [755, 0]
click at [275, 575] on div "SUB-4253615" at bounding box center [275, 573] width 121 height 16
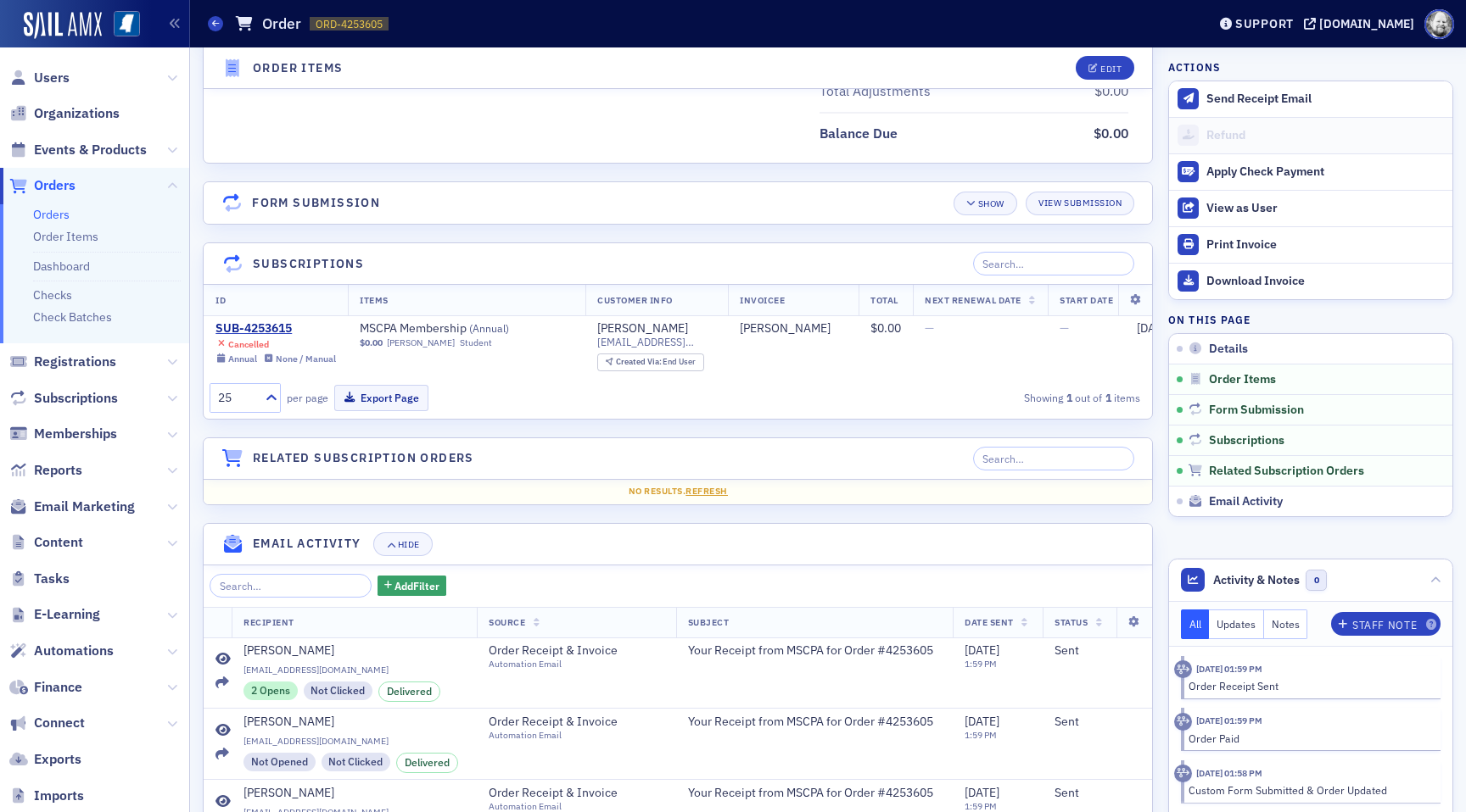
scroll to position [1027, 0]
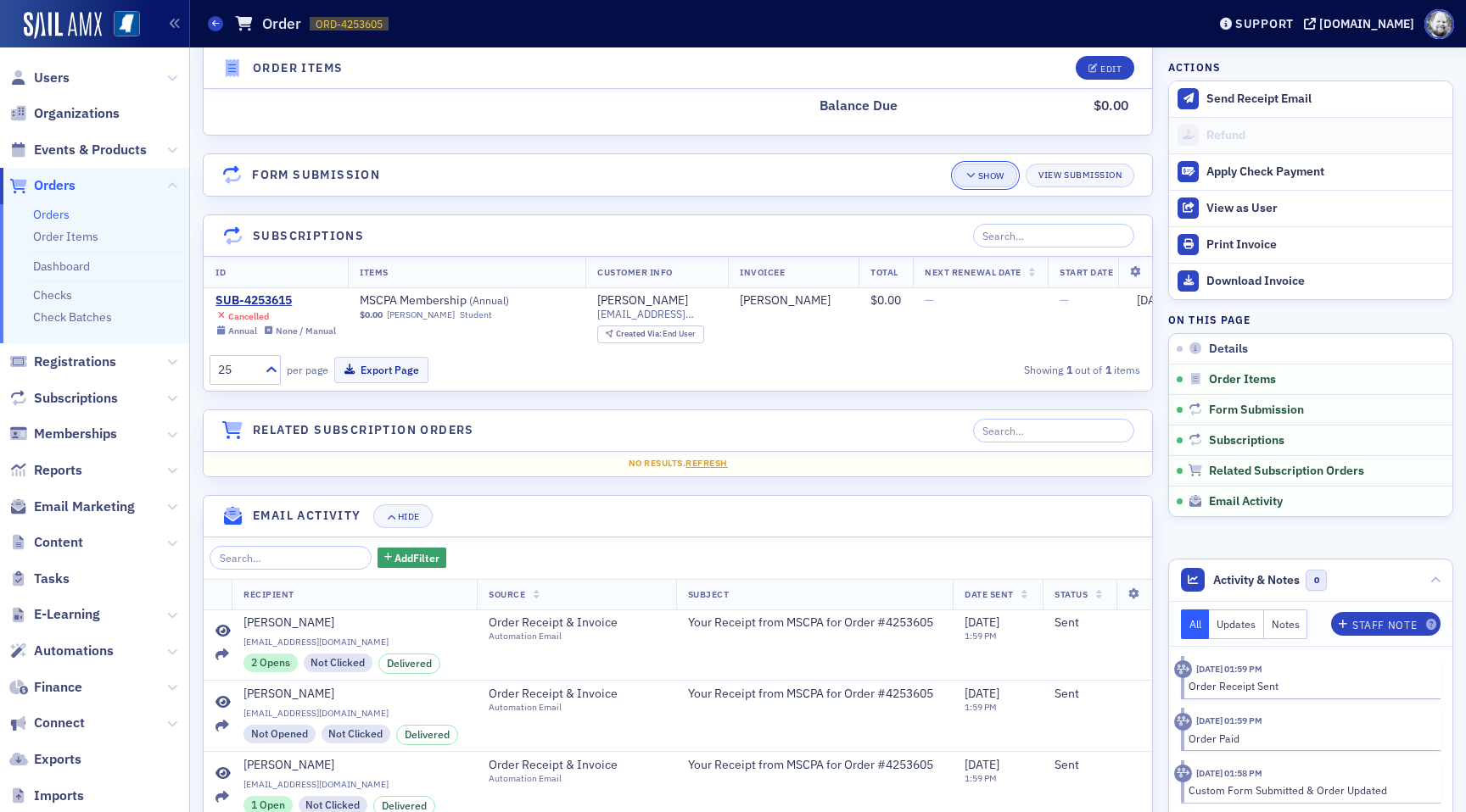
click at [994, 186] on button "Show" at bounding box center [985, 175] width 64 height 24
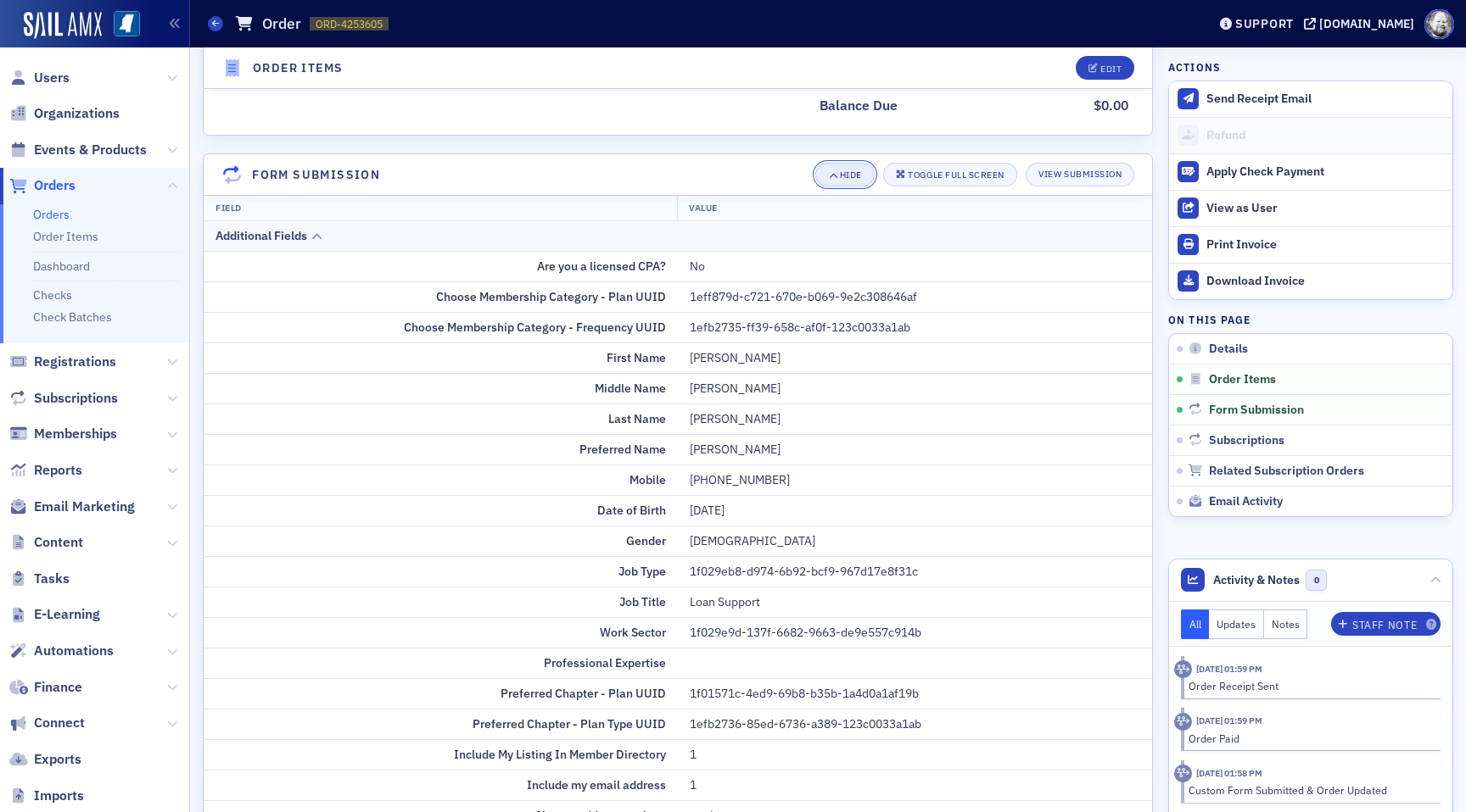
click at [840, 176] on div "Hide" at bounding box center [851, 175] width 23 height 10
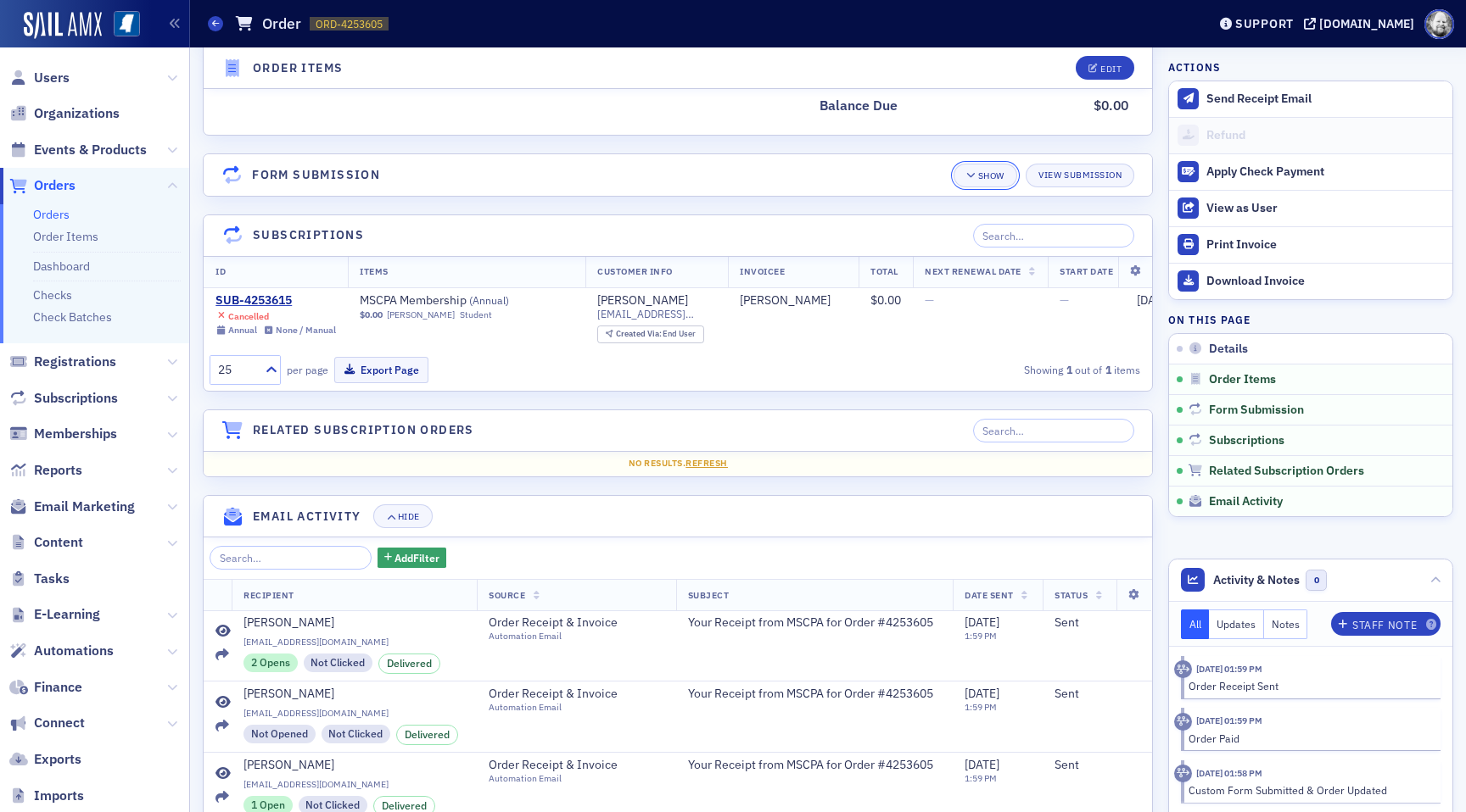
scroll to position [1002, 0]
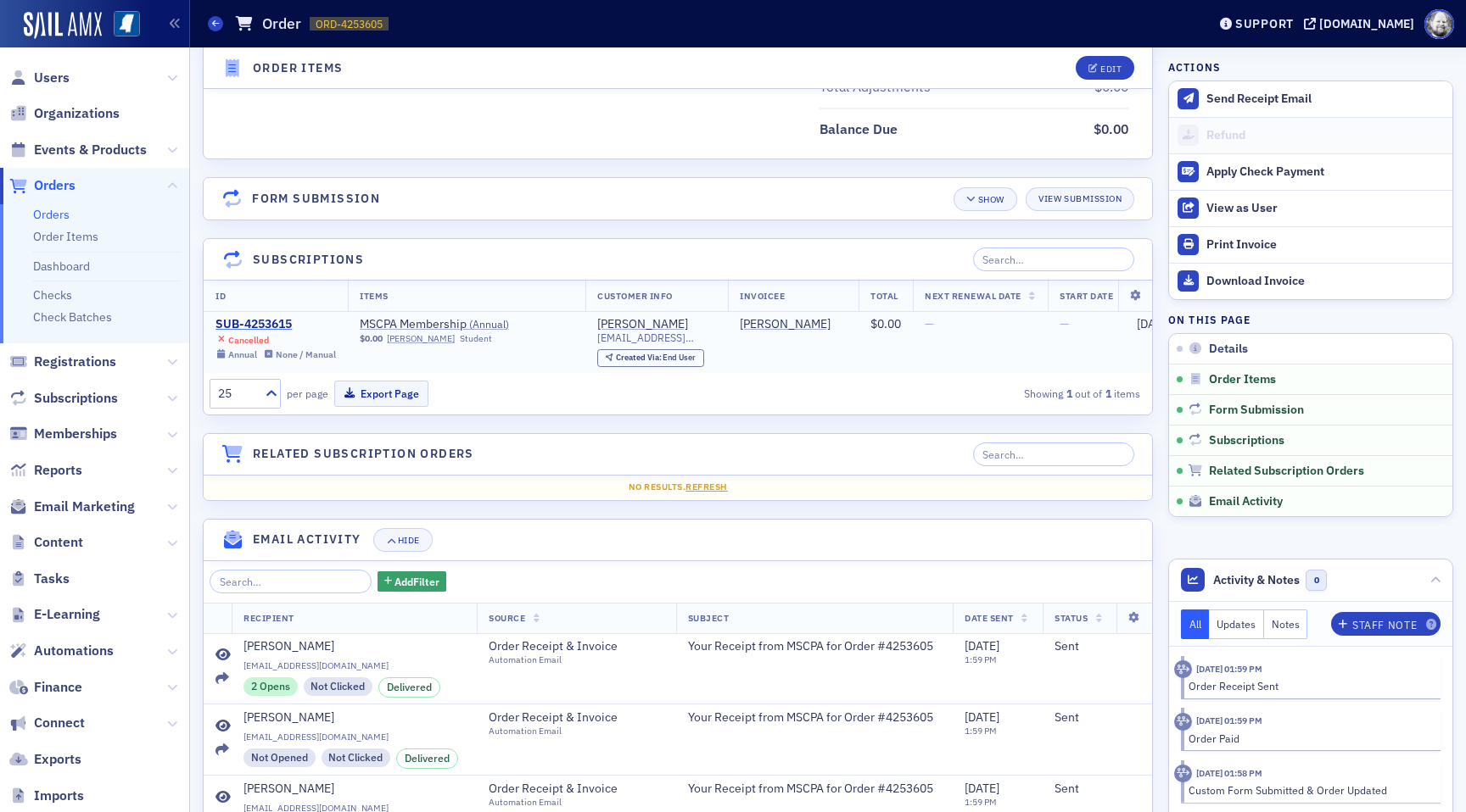
click at [281, 328] on div "SUB-4253615" at bounding box center [275, 325] width 121 height 16
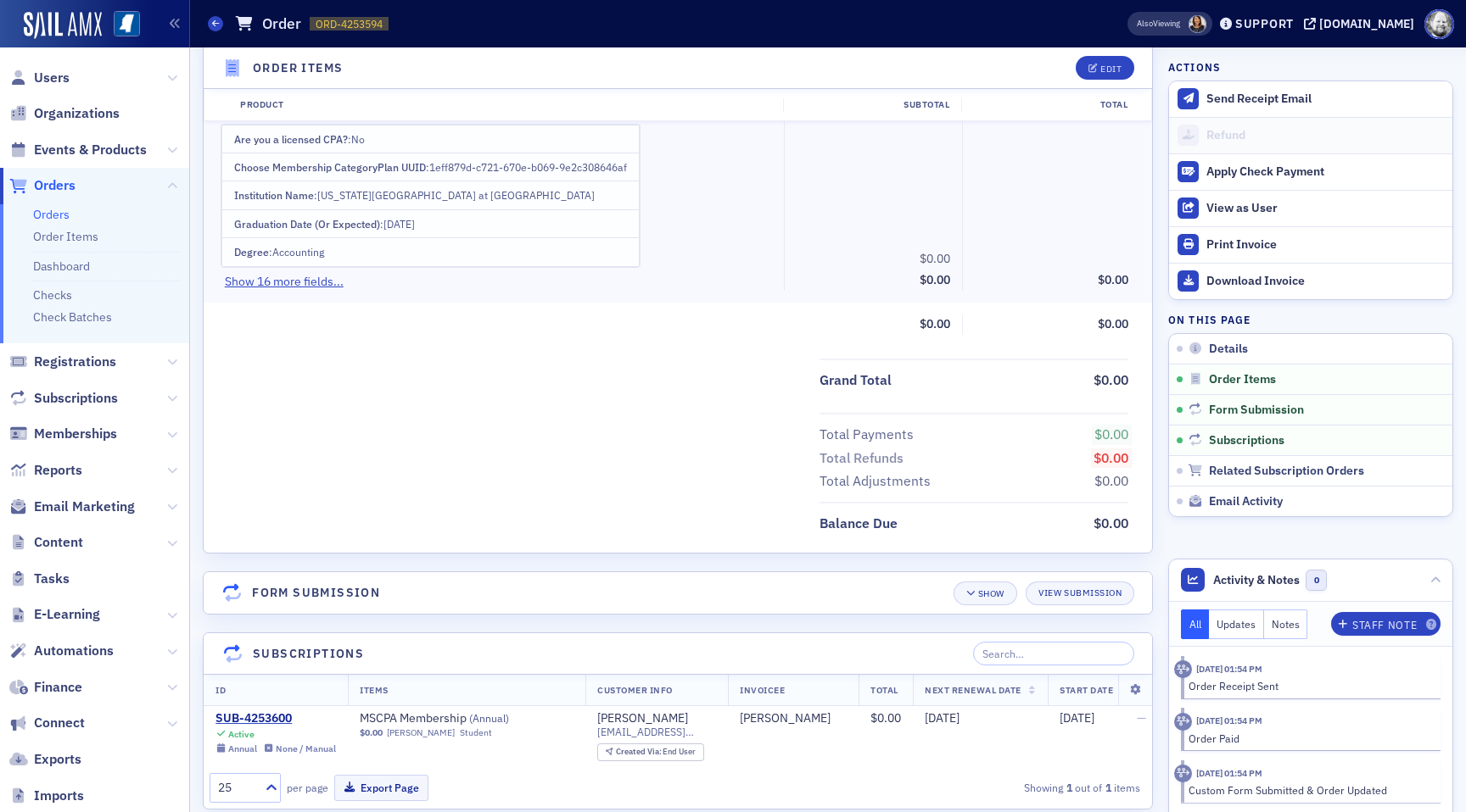
scroll to position [616, 0]
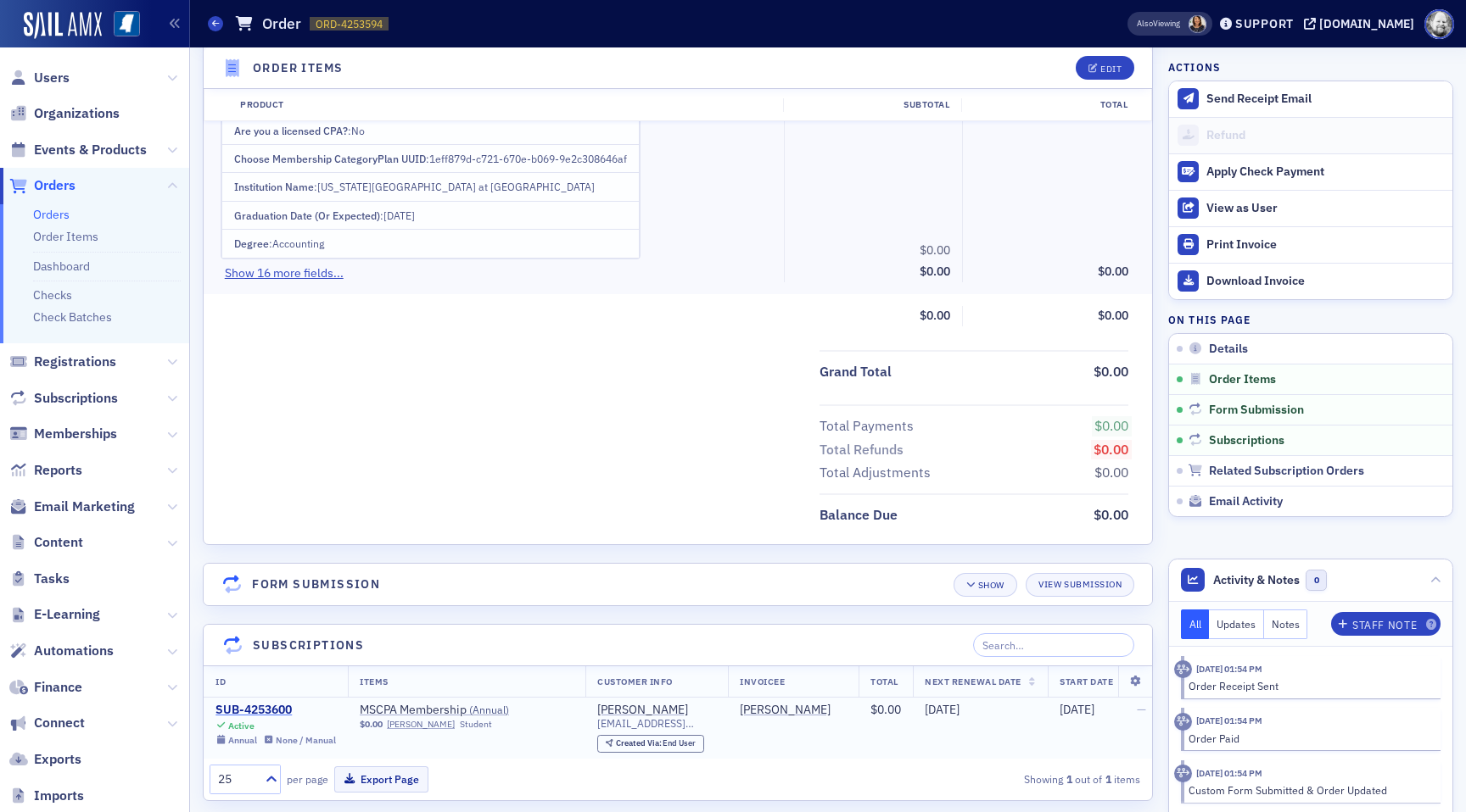
click at [282, 706] on div "SUB-4253600" at bounding box center [275, 711] width 121 height 16
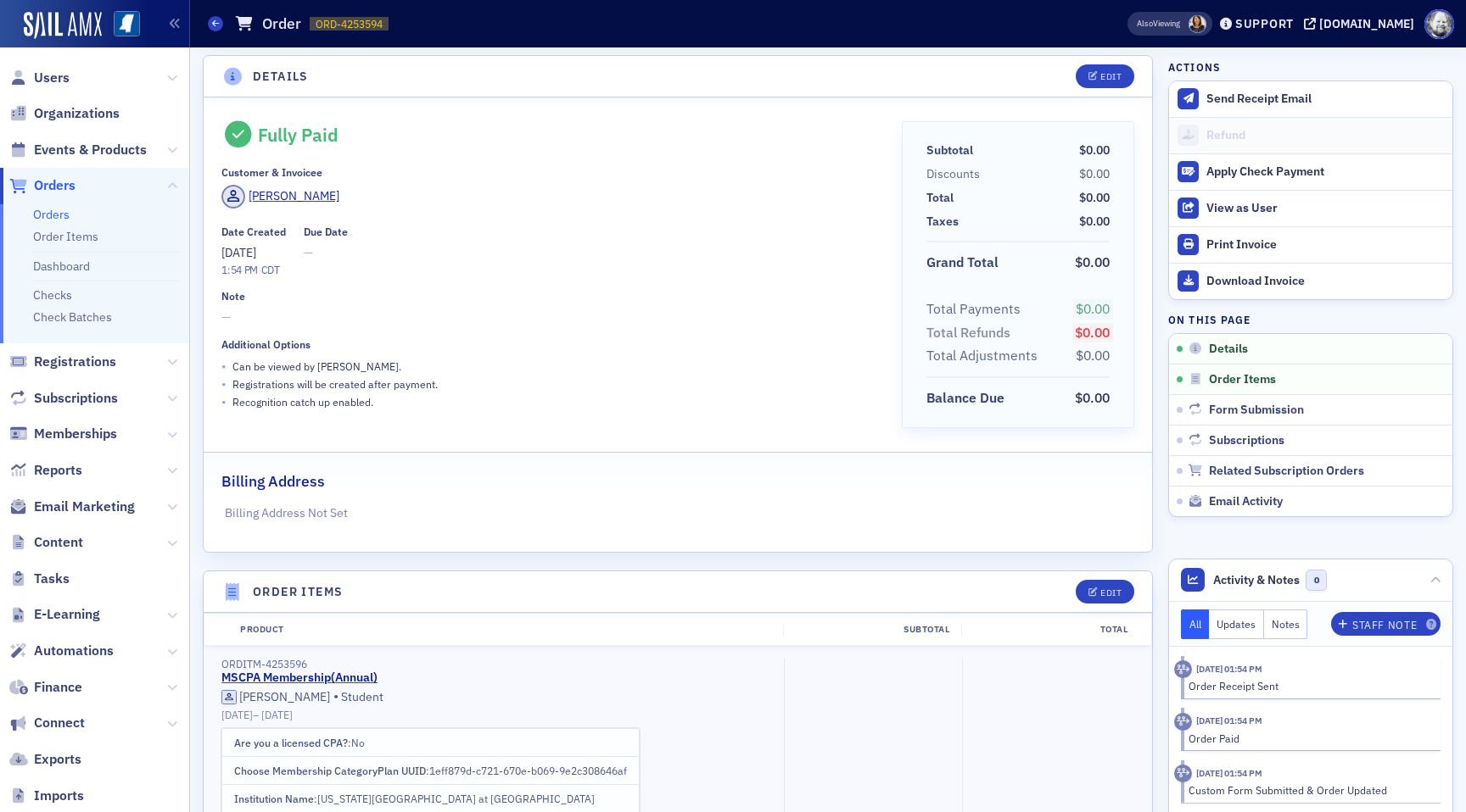
scroll to position [0, 0]
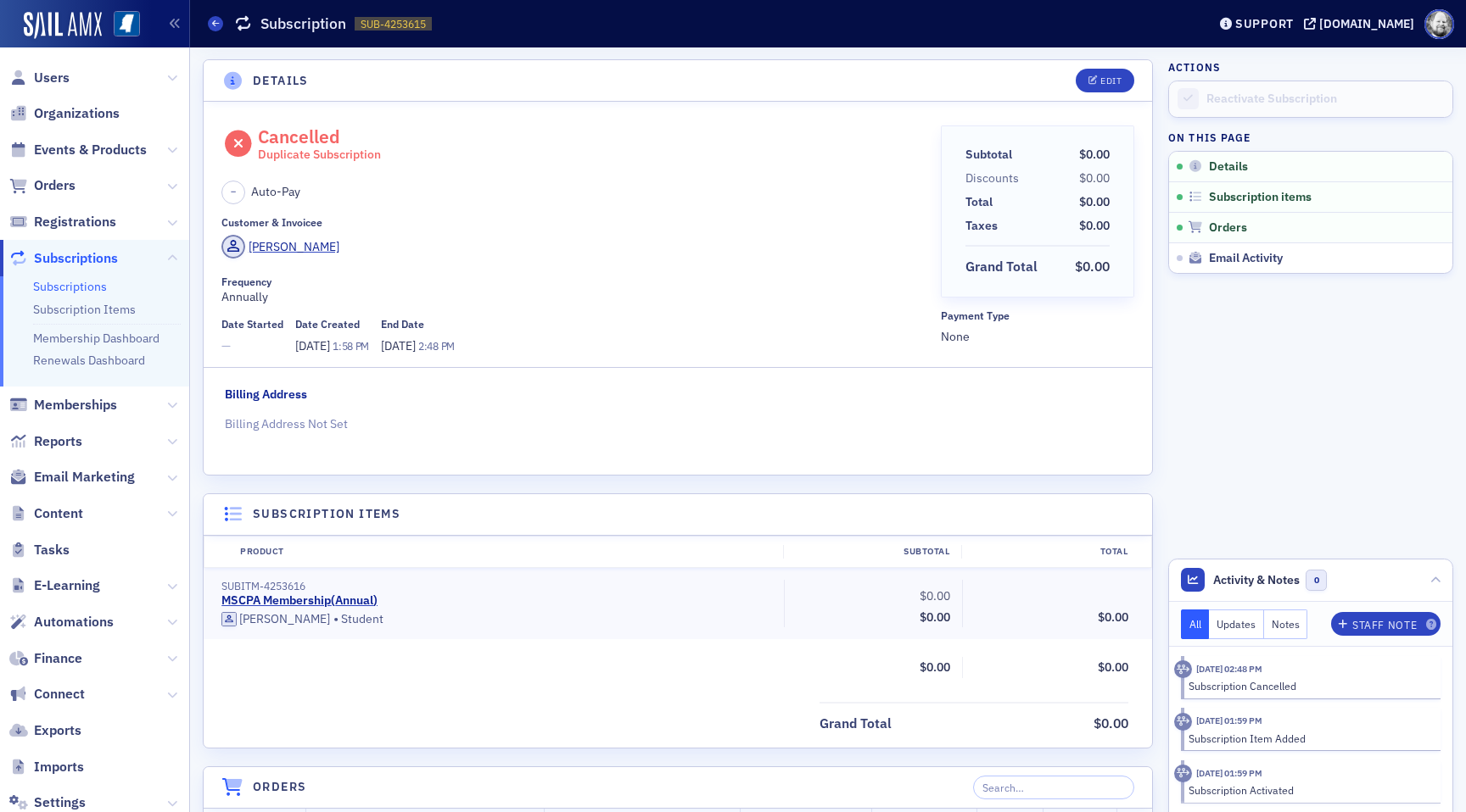
scroll to position [3, 0]
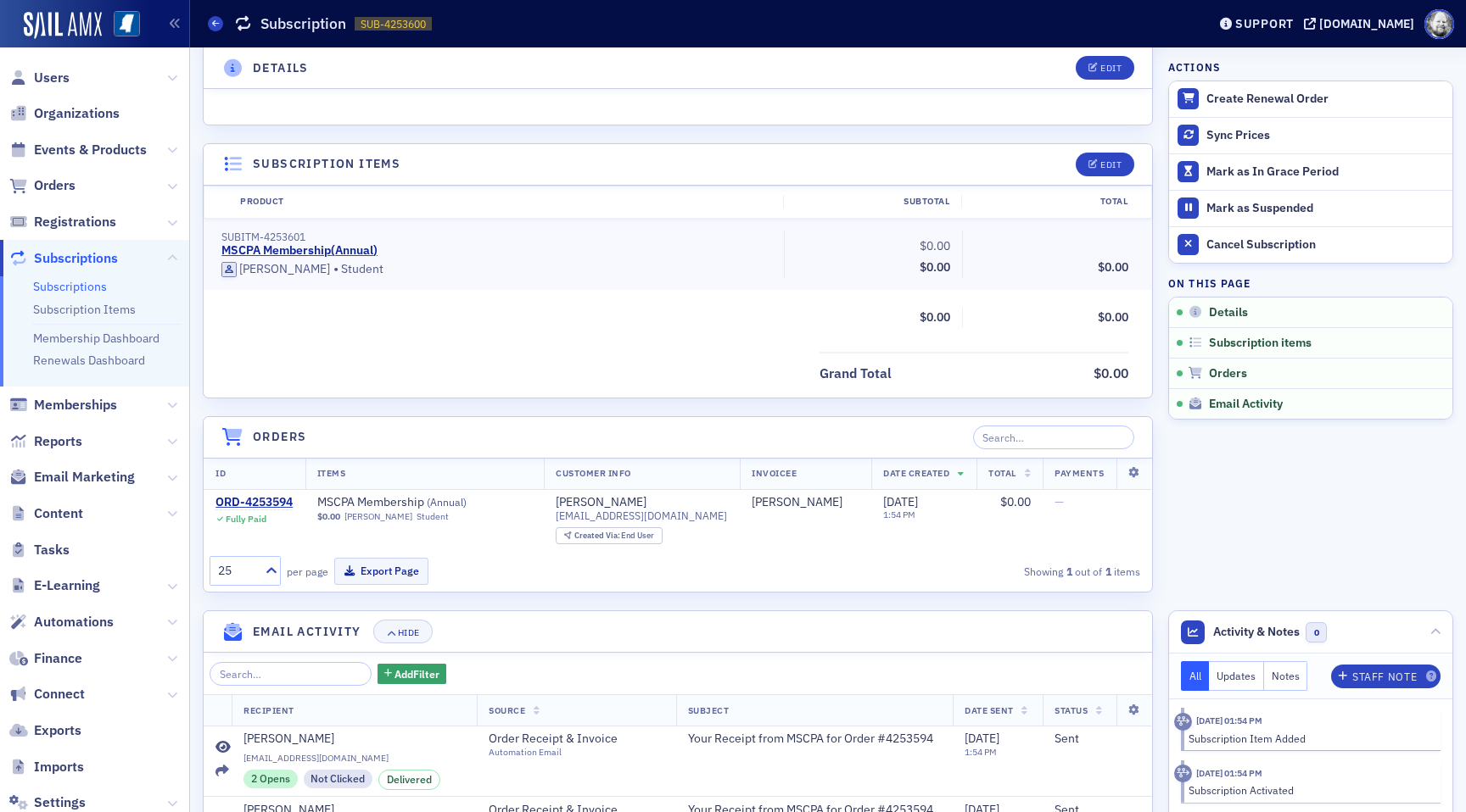
scroll to position [342, 0]
click at [1433, 629] on icon at bounding box center [1436, 633] width 10 height 10
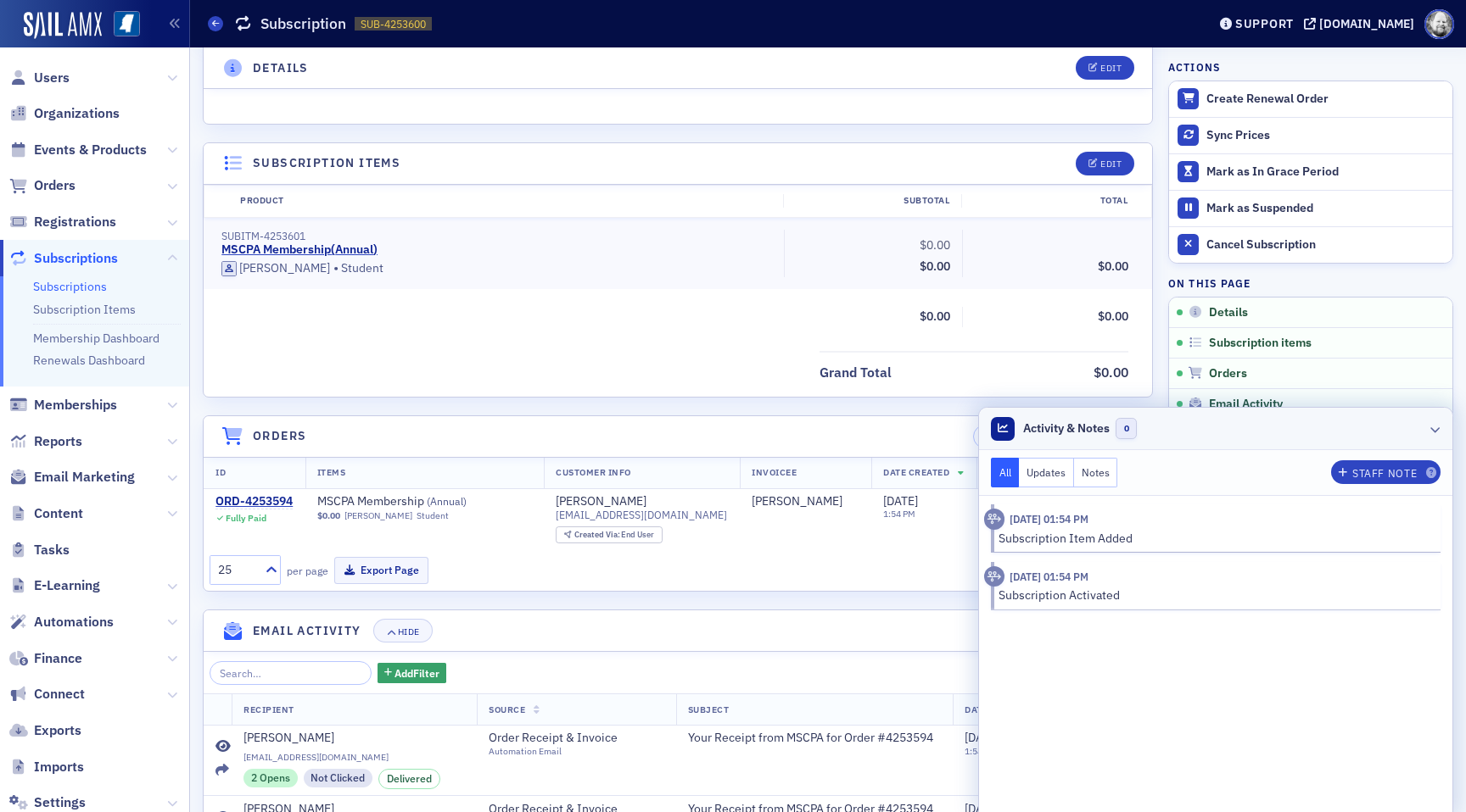
click at [1429, 429] on header "Activity & Notes 0" at bounding box center [1215, 428] width 473 height 42
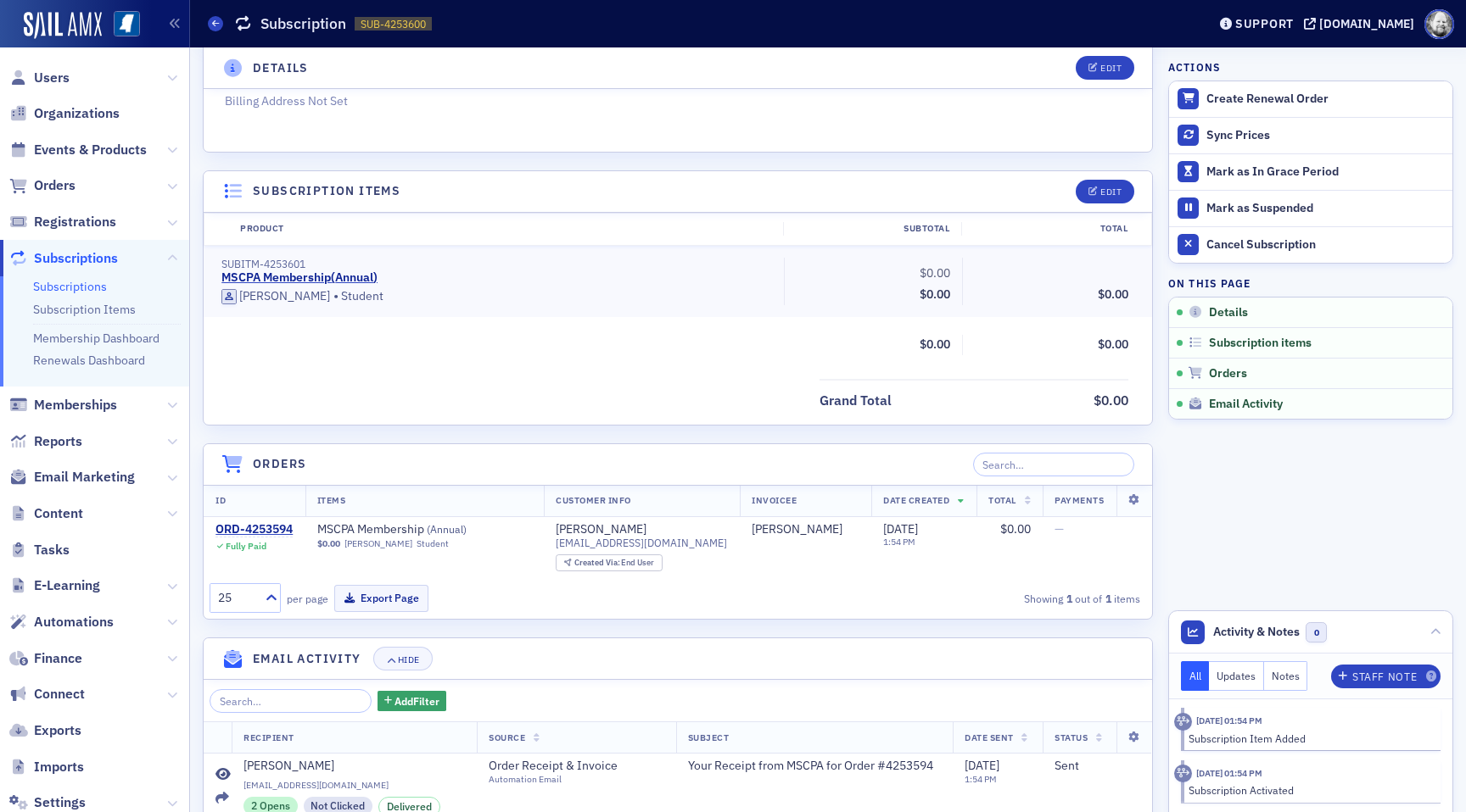
scroll to position [311, 0]
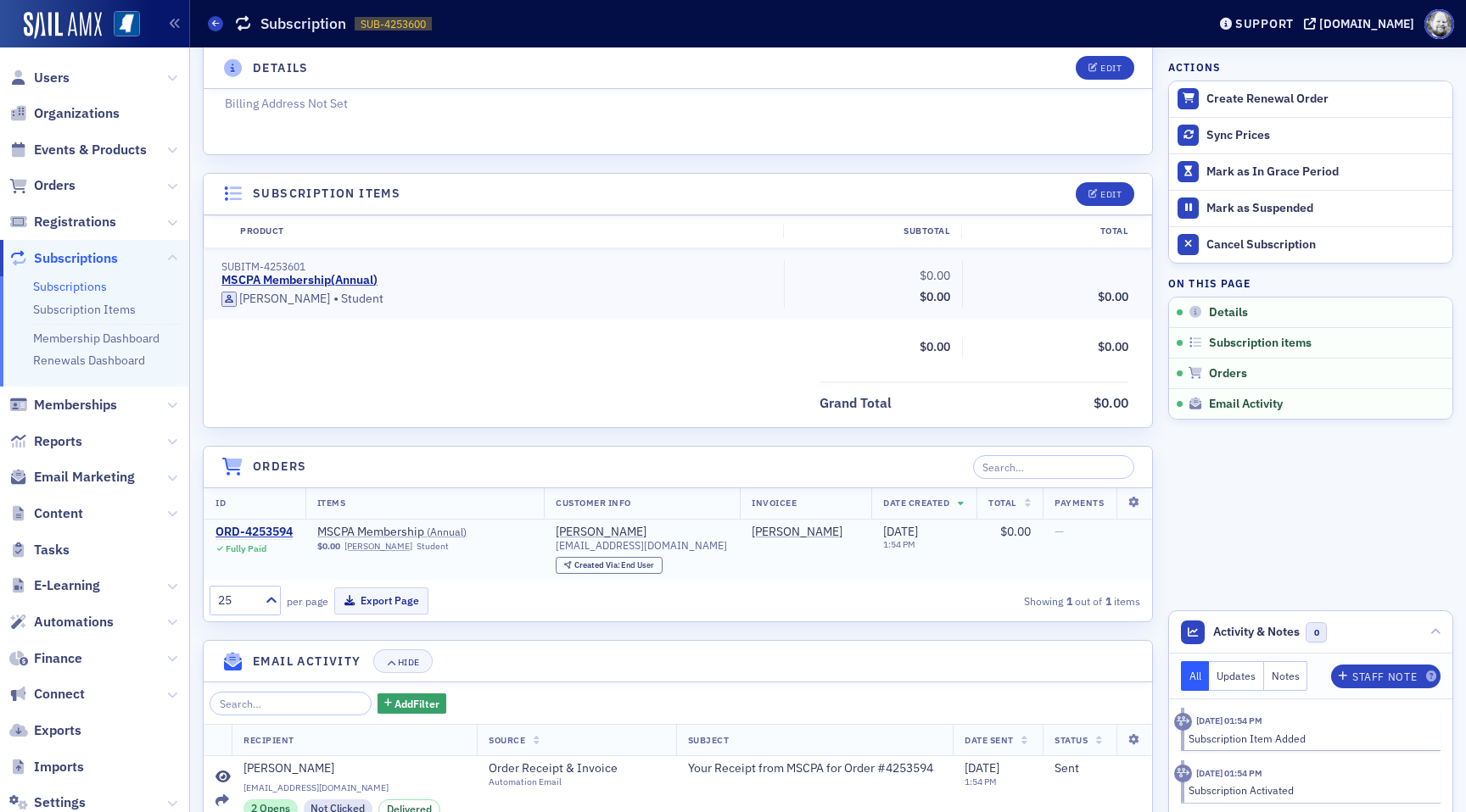
click at [611, 569] on span "Created Via :" at bounding box center [598, 564] width 47 height 11
drag, startPoint x: 593, startPoint y: 567, endPoint x: 674, endPoint y: 568, distance: 81.0
click at [662, 567] on div "Created Via : End User" at bounding box center [609, 566] width 107 height 18
copy div "Created Via : End User"
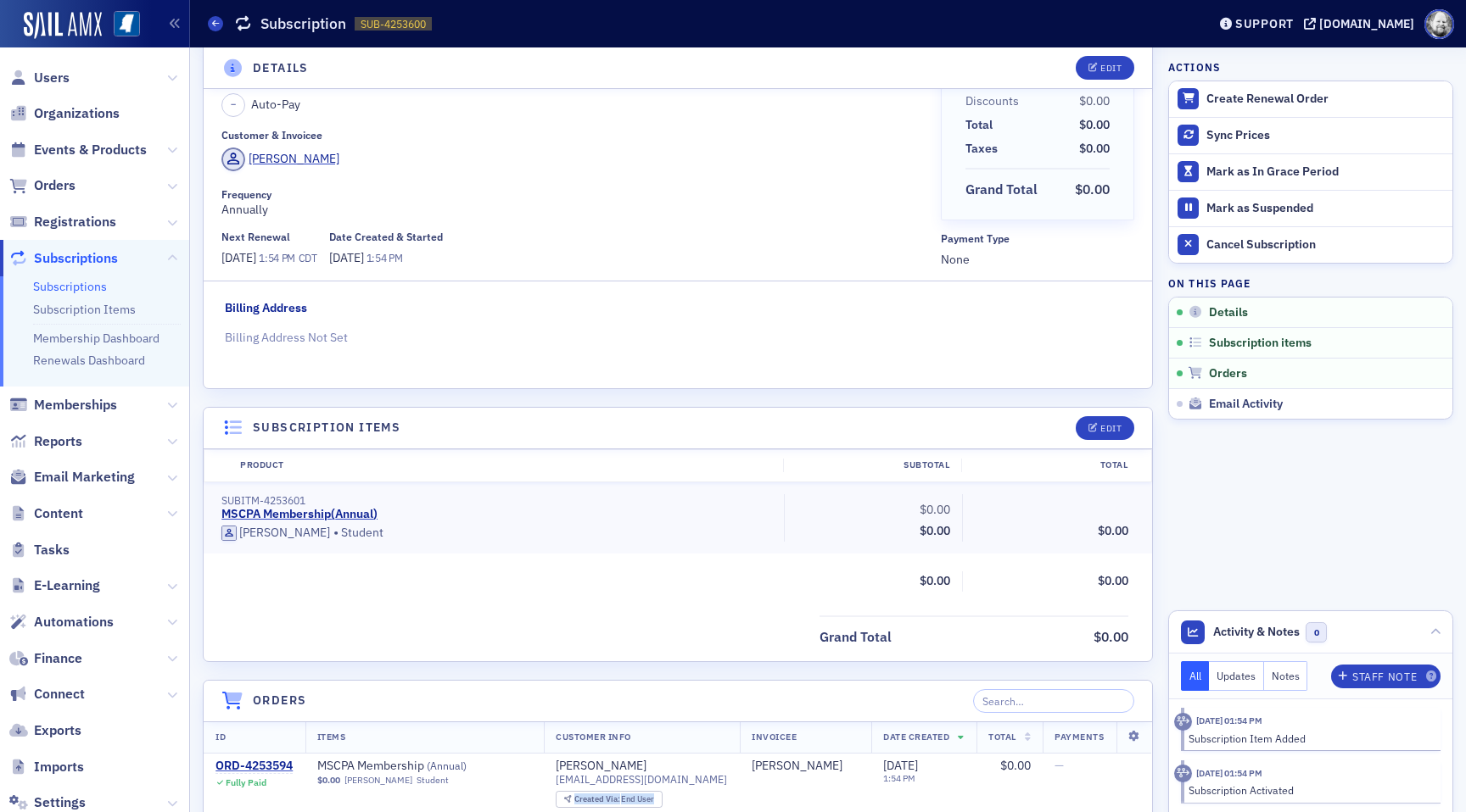
scroll to position [48, 0]
